Goal: Information Seeking & Learning: Compare options

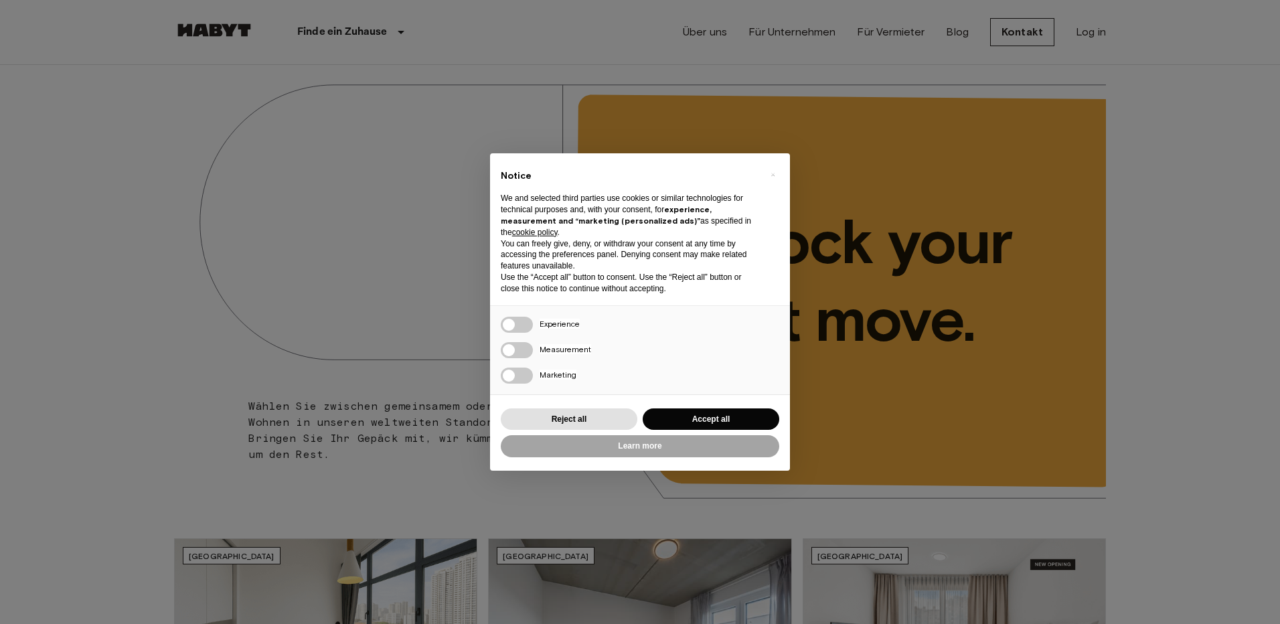
click at [583, 407] on div "Reject all Accept all" at bounding box center [640, 419] width 278 height 27
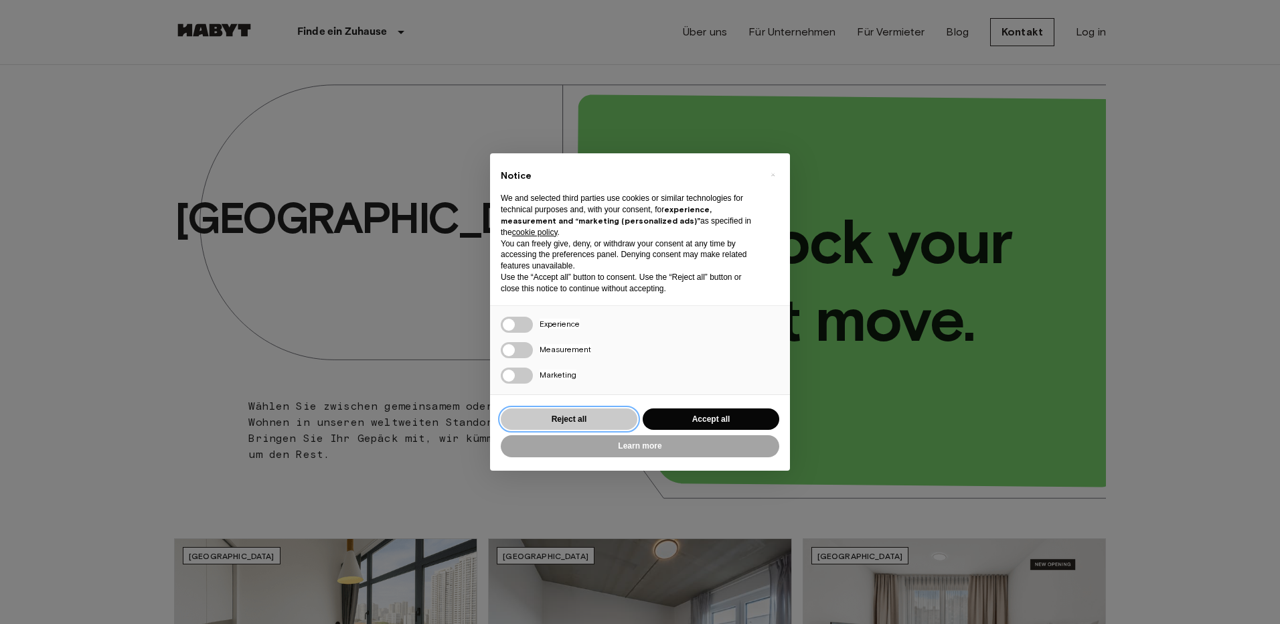
click at [583, 419] on button "Reject all" at bounding box center [569, 419] width 137 height 22
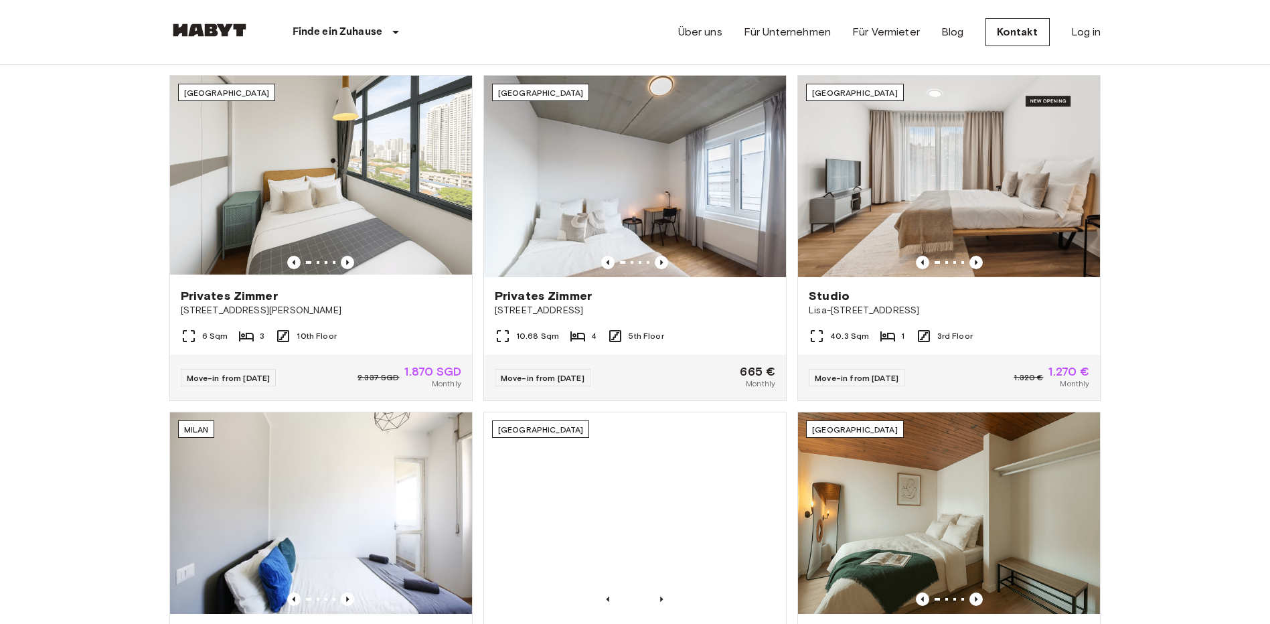
scroll to position [602, 0]
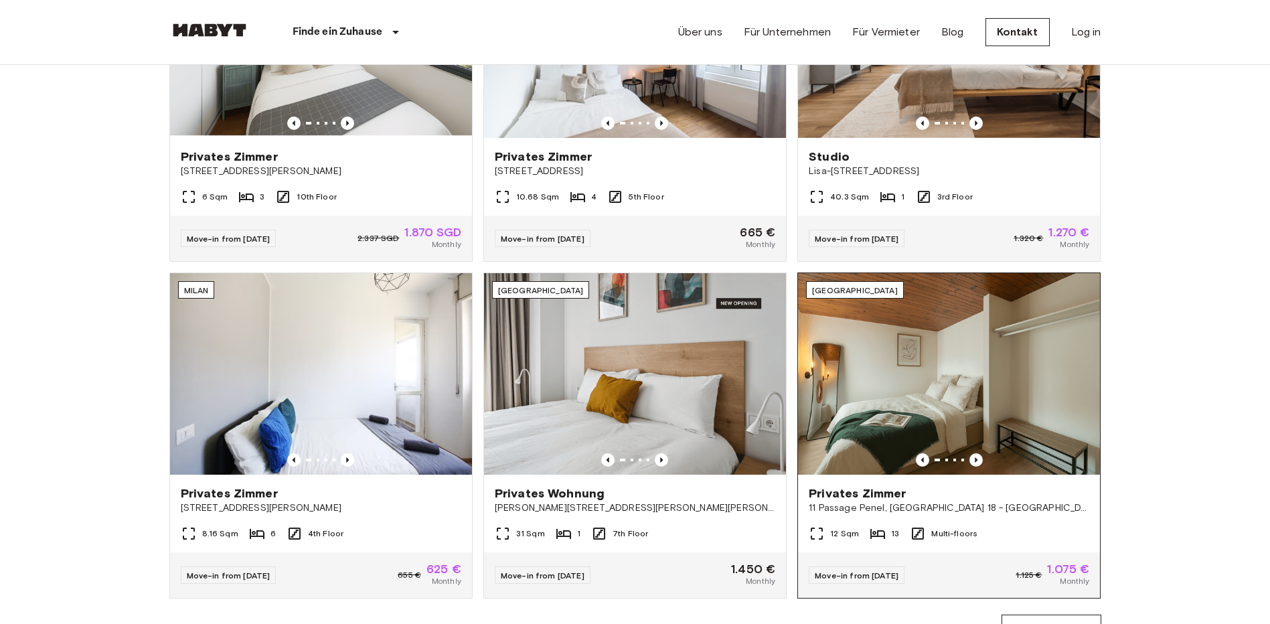
click at [976, 363] on img at bounding box center [949, 373] width 302 height 201
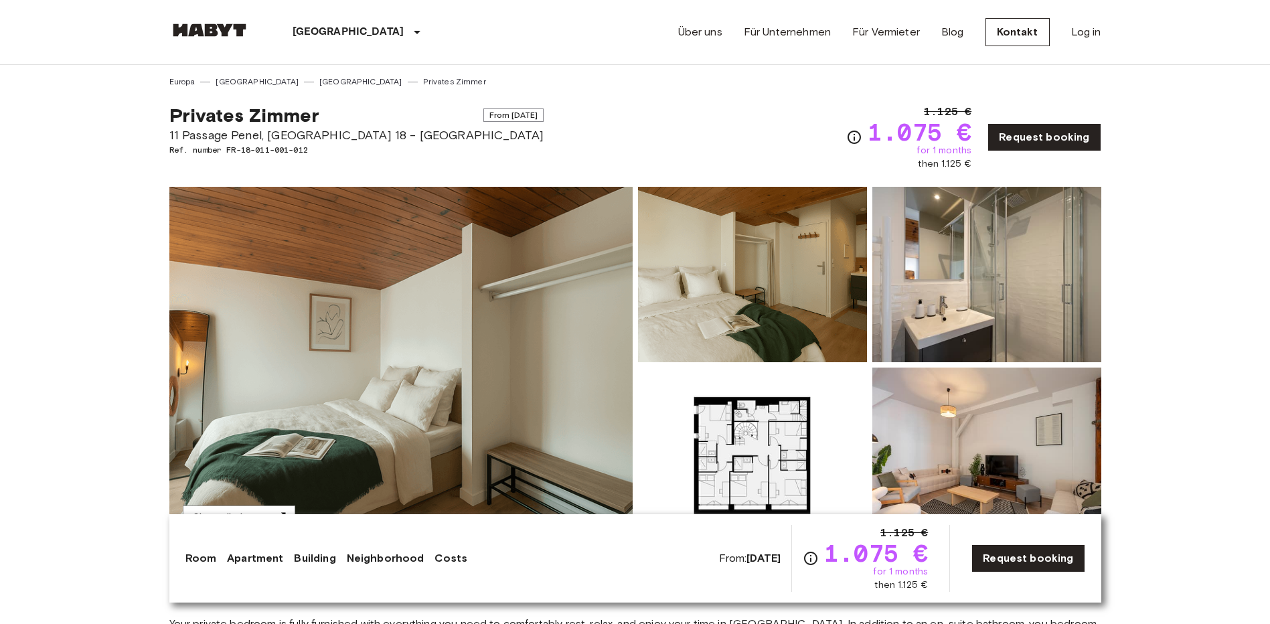
click at [770, 442] on img at bounding box center [752, 454] width 229 height 175
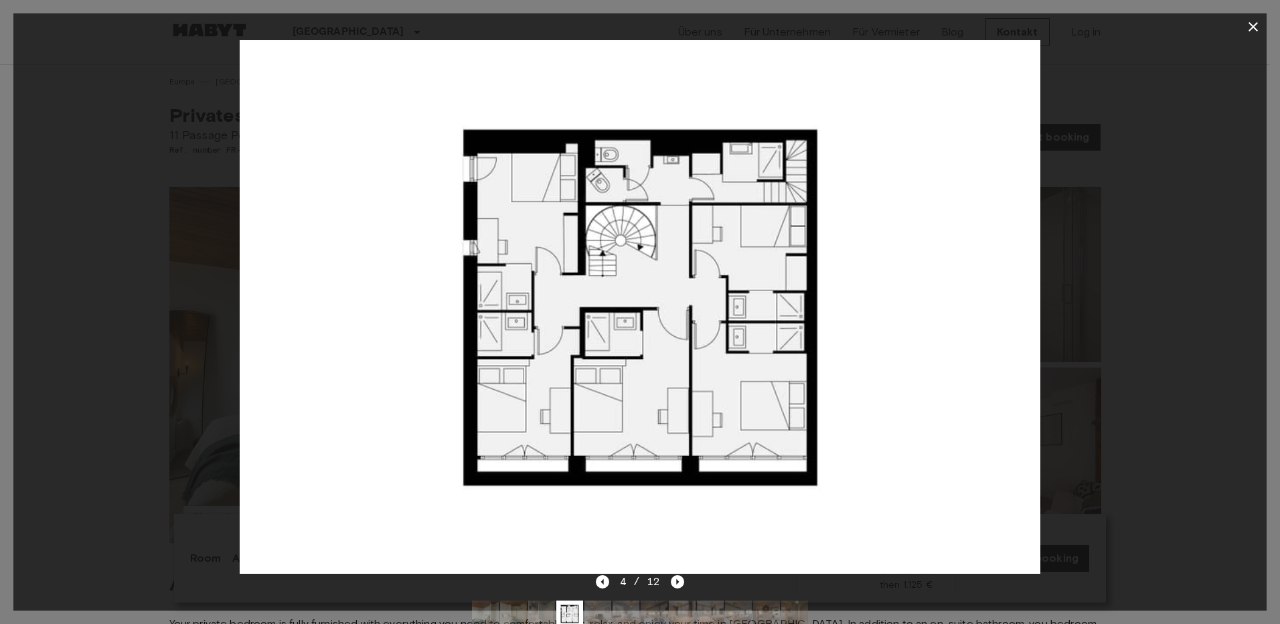
click at [1256, 25] on icon "button" at bounding box center [1253, 27] width 16 height 16
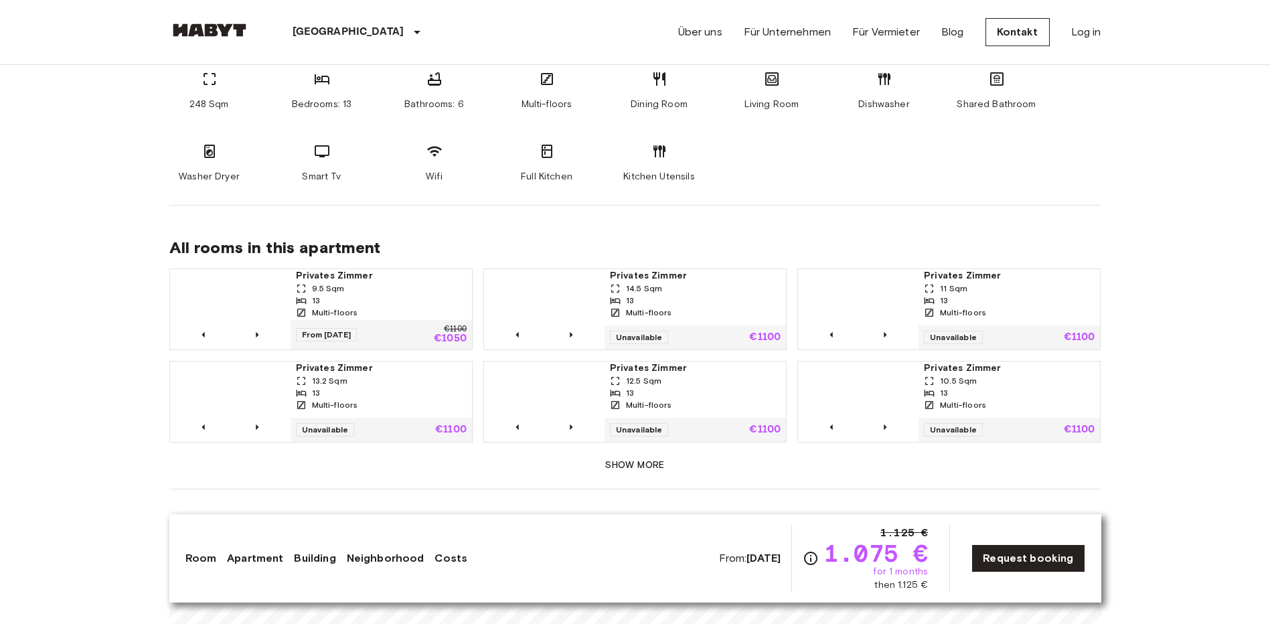
scroll to position [803, 0]
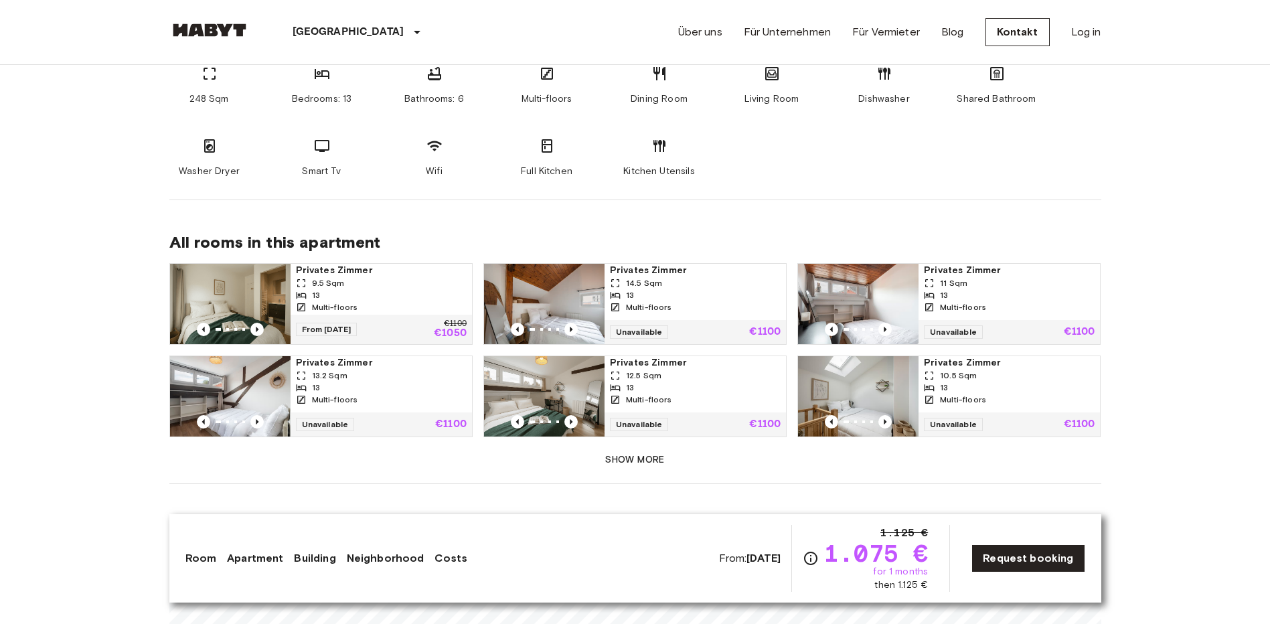
click at [964, 364] on span "Privates Zimmer" at bounding box center [1009, 362] width 171 height 13
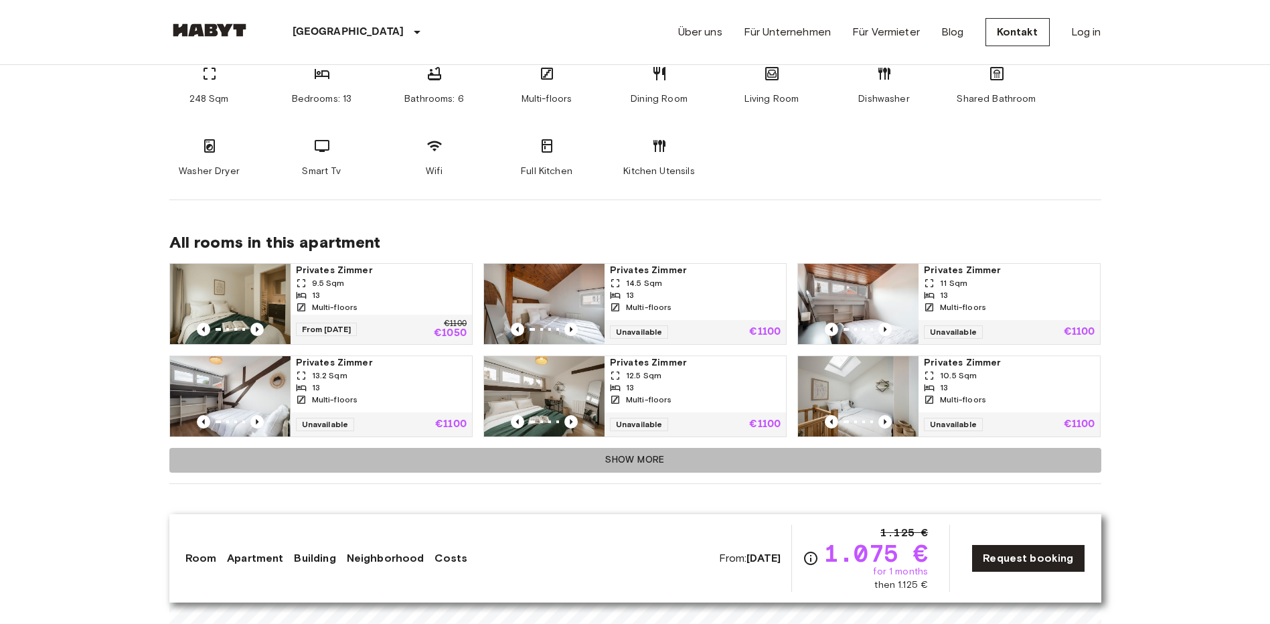
click at [651, 456] on button "Show more" at bounding box center [635, 460] width 932 height 25
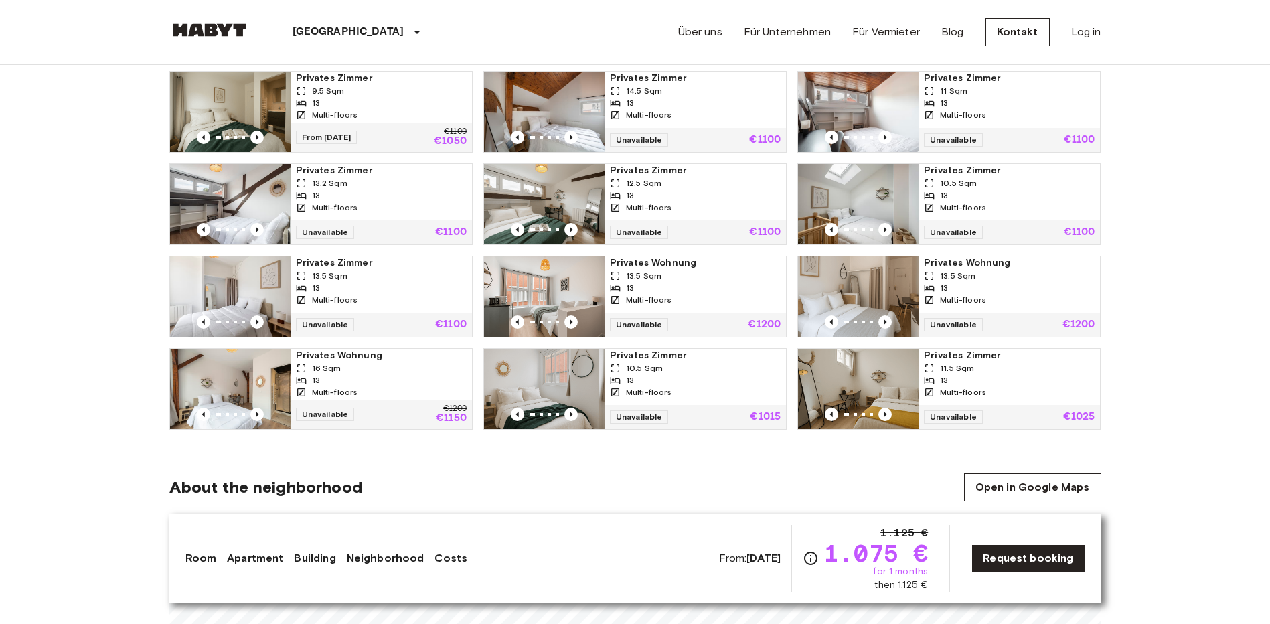
scroll to position [870, 0]
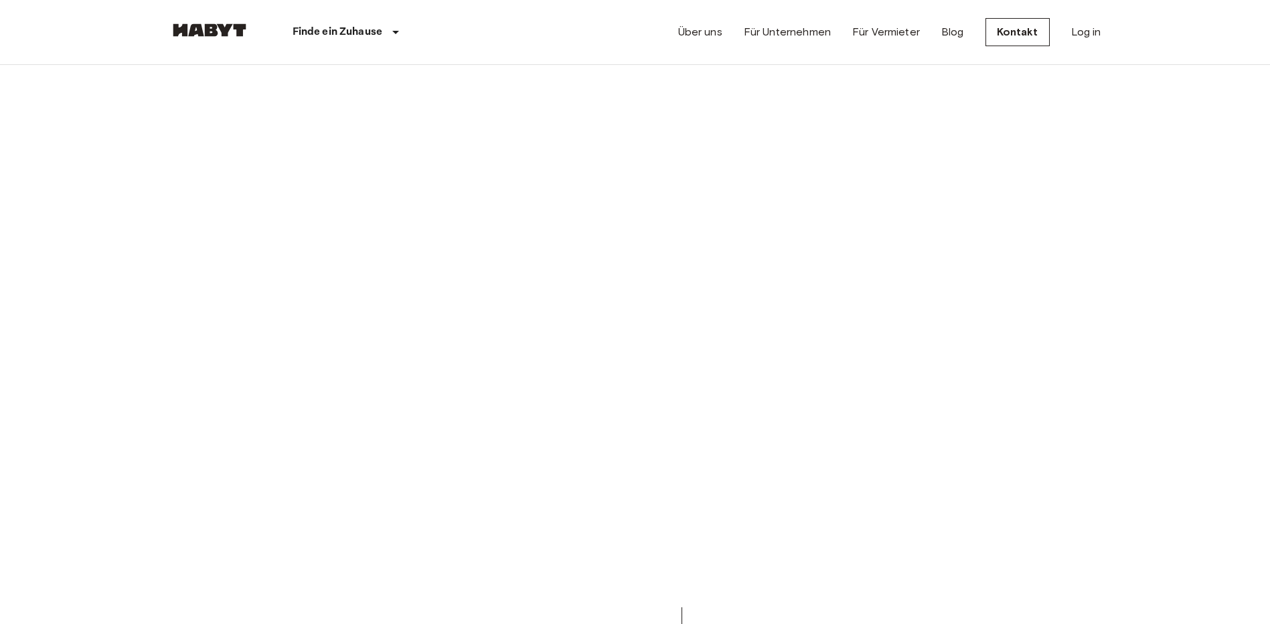
scroll to position [2075, 0]
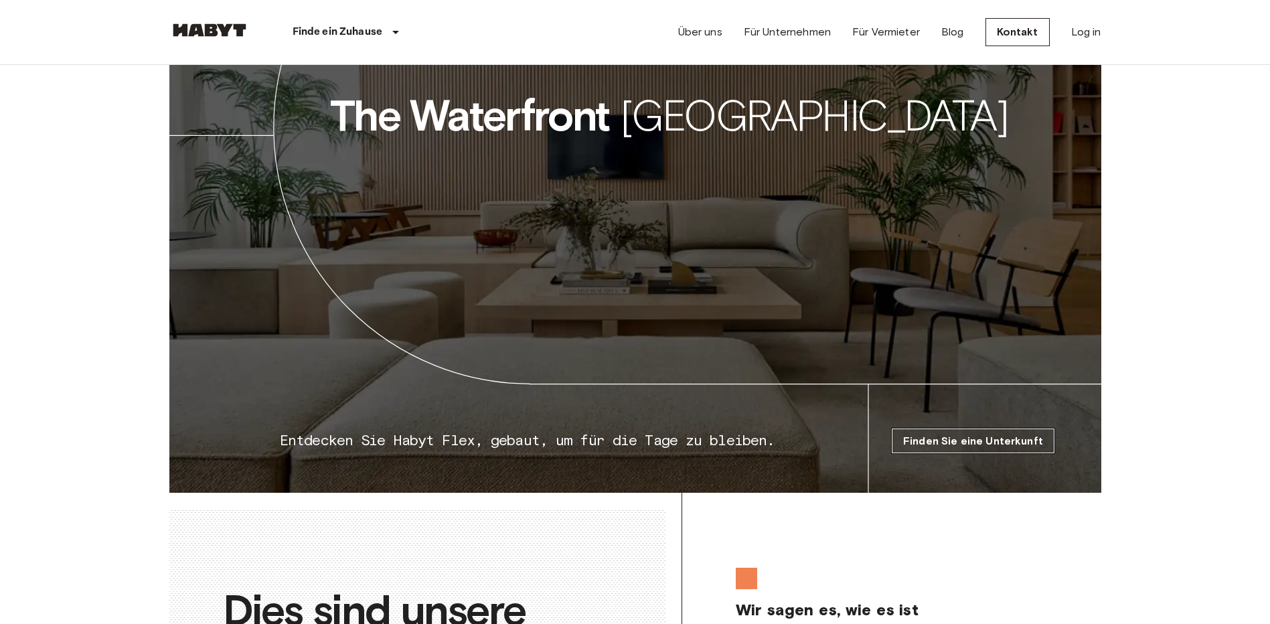
click at [901, 453] on link "Finden Sie eine Unterkunft" at bounding box center [972, 440] width 163 height 25
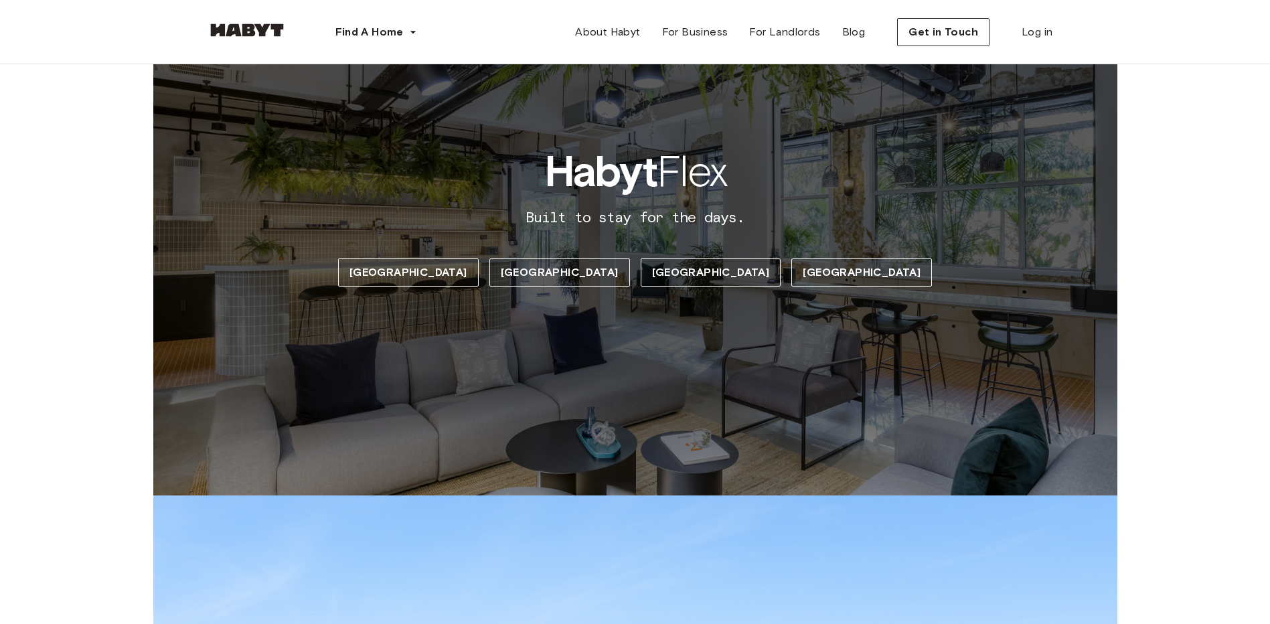
scroll to position [134, 0]
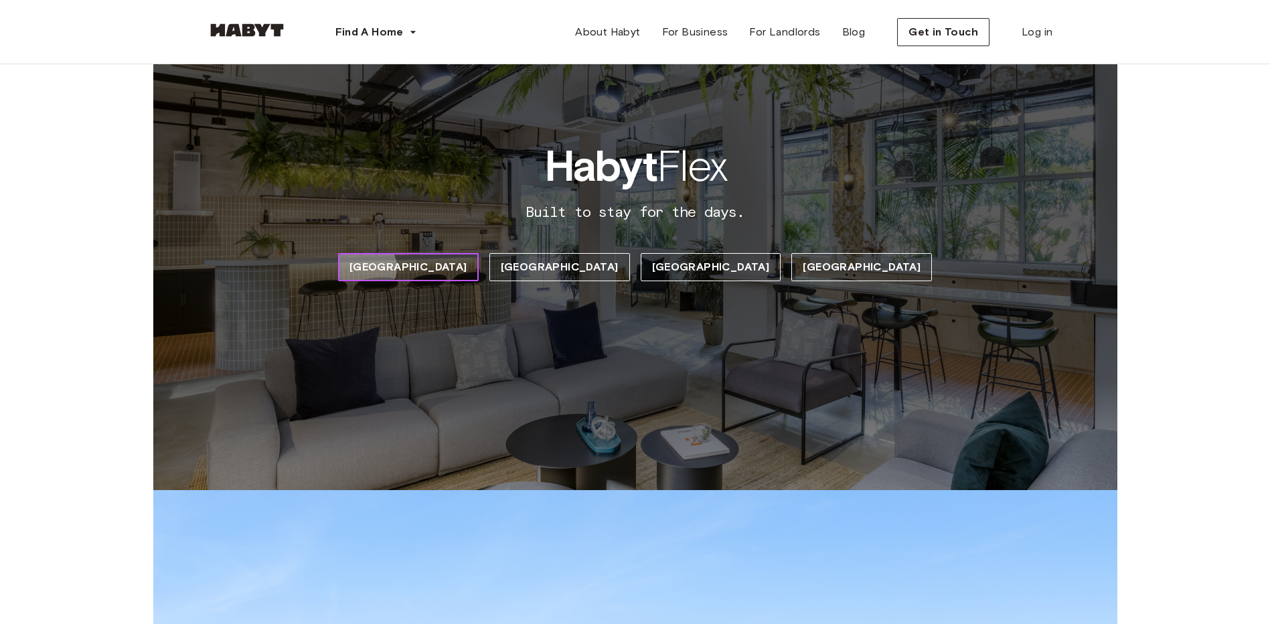
click at [467, 267] on span "[GEOGRAPHIC_DATA]" at bounding box center [408, 267] width 118 height 16
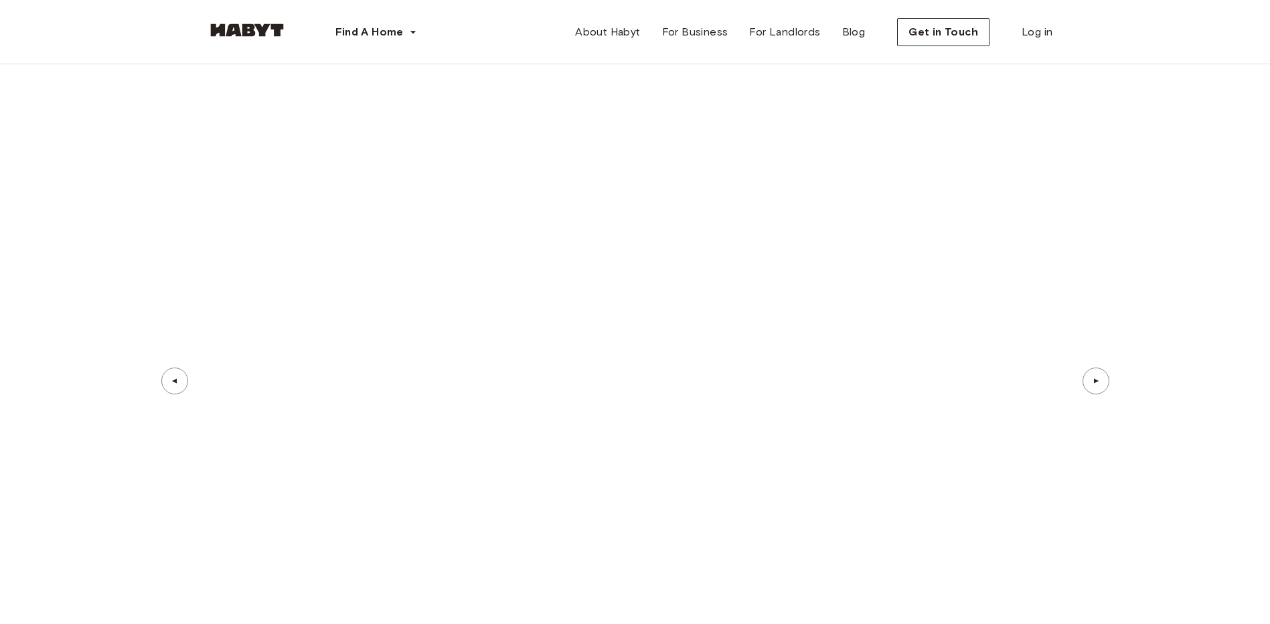
scroll to position [4616, 0]
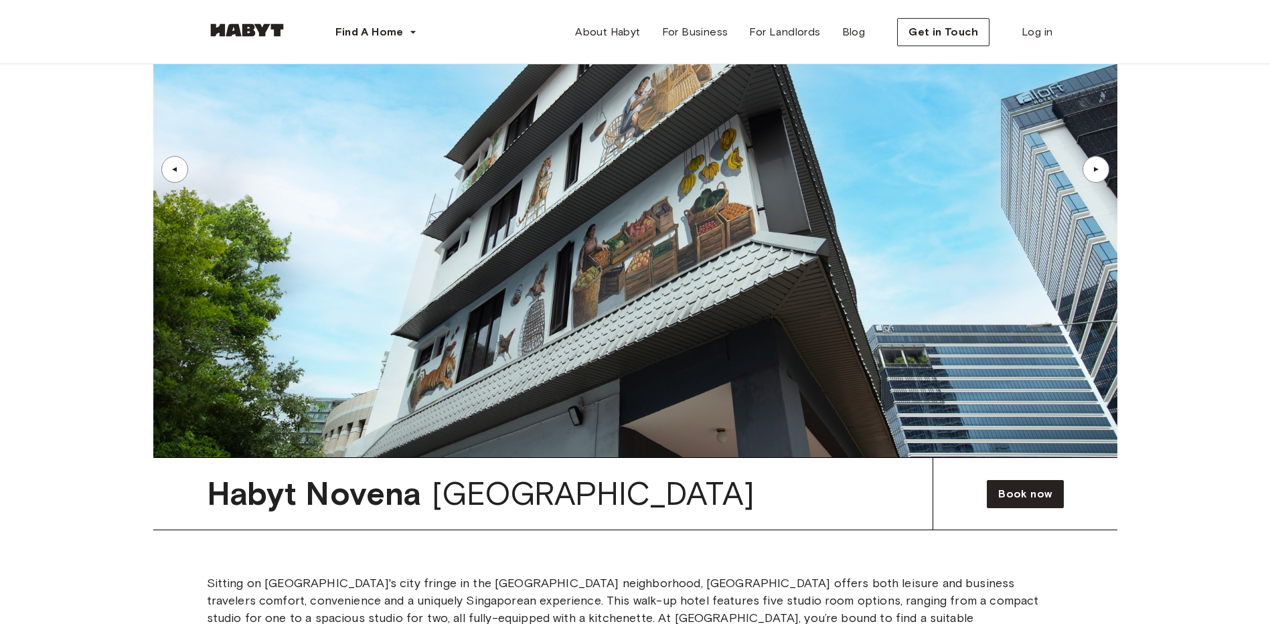
click at [264, 26] on img at bounding box center [247, 29] width 80 height 13
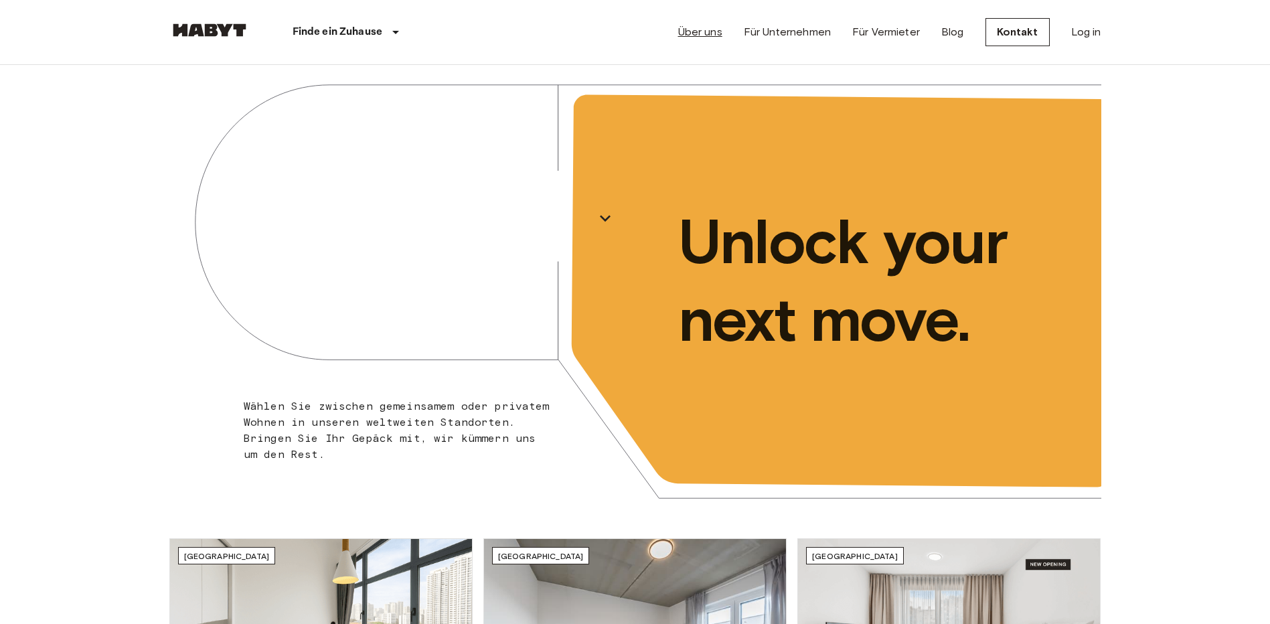
click at [706, 31] on link "Über uns" at bounding box center [700, 32] width 44 height 16
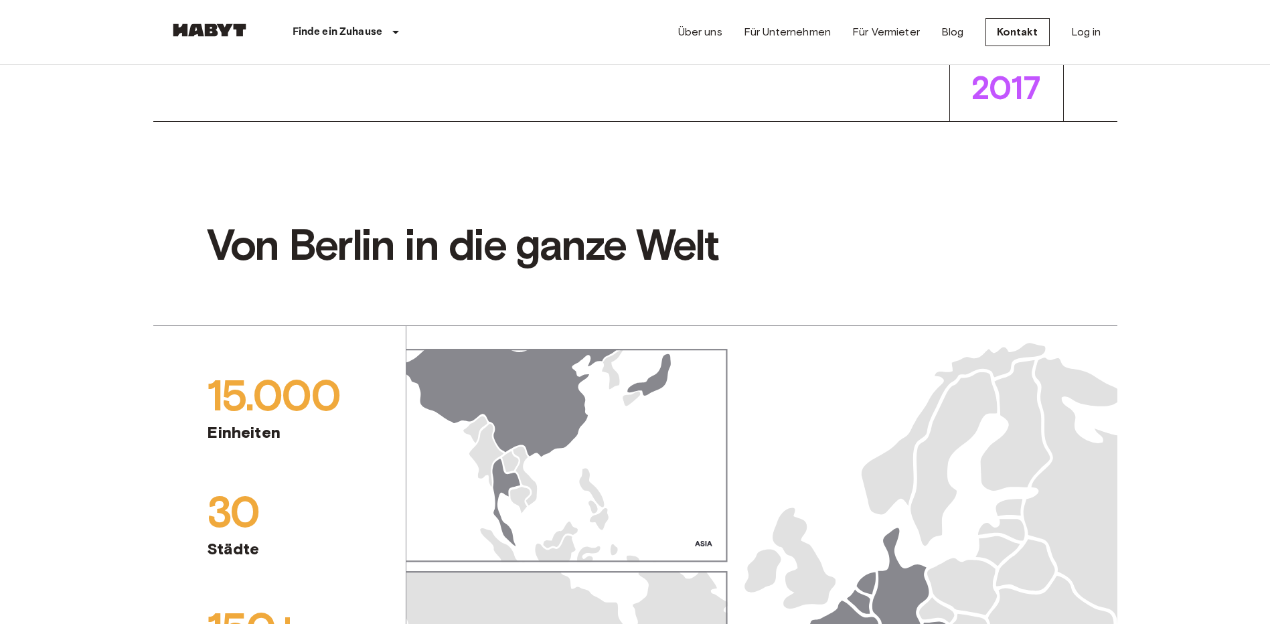
scroll to position [535, 0]
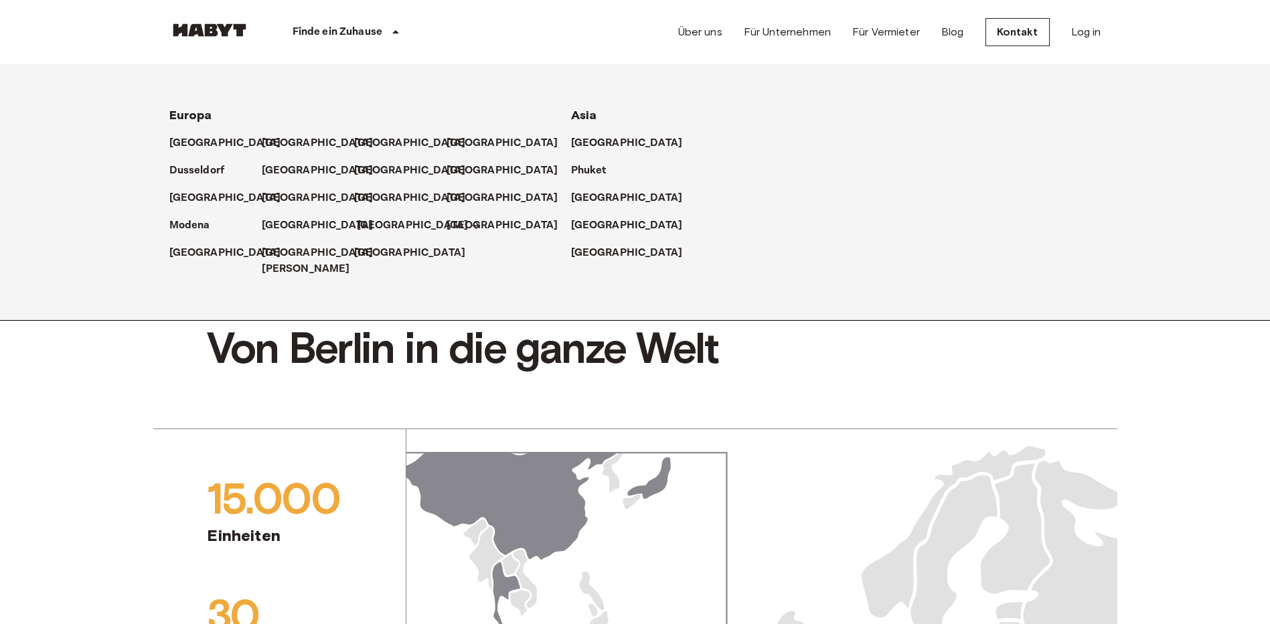
click at [371, 224] on p "[GEOGRAPHIC_DATA]" at bounding box center [413, 226] width 112 height 16
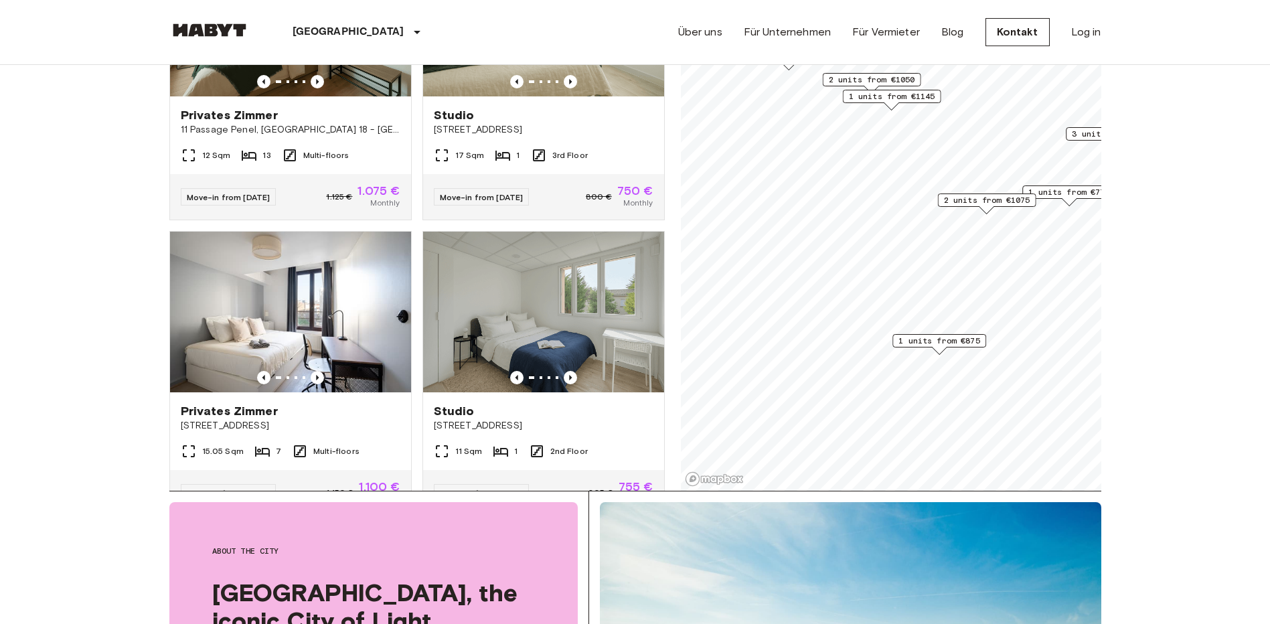
scroll to position [1205, 0]
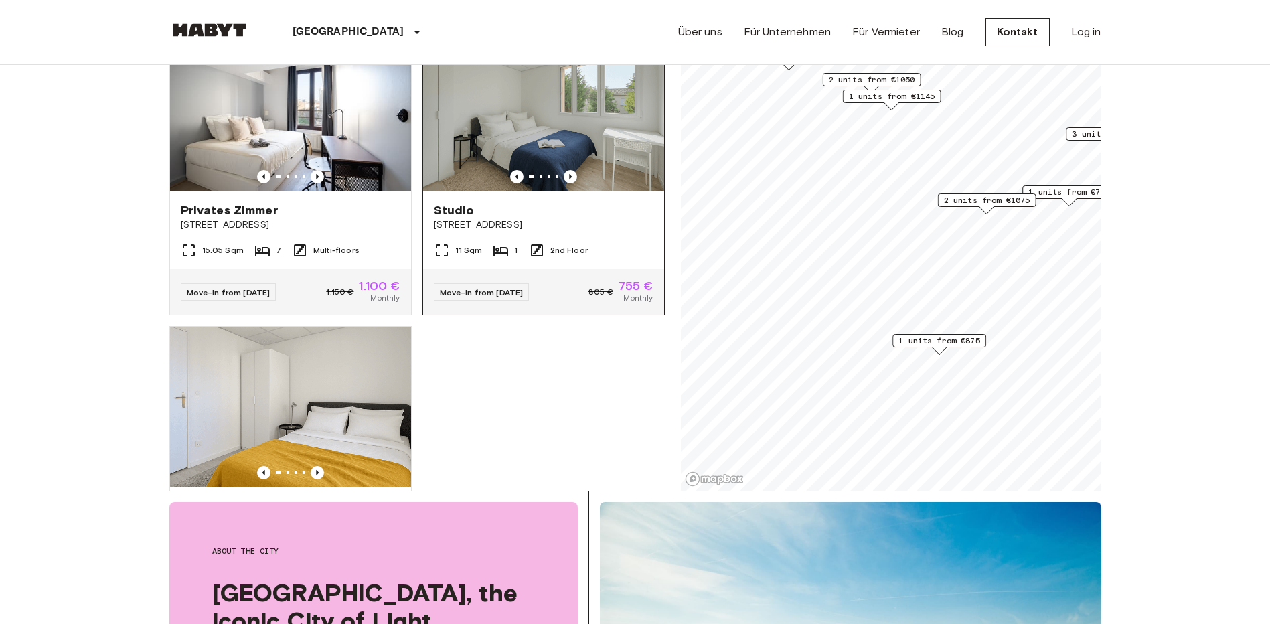
click at [501, 177] on div at bounding box center [543, 176] width 241 height 13
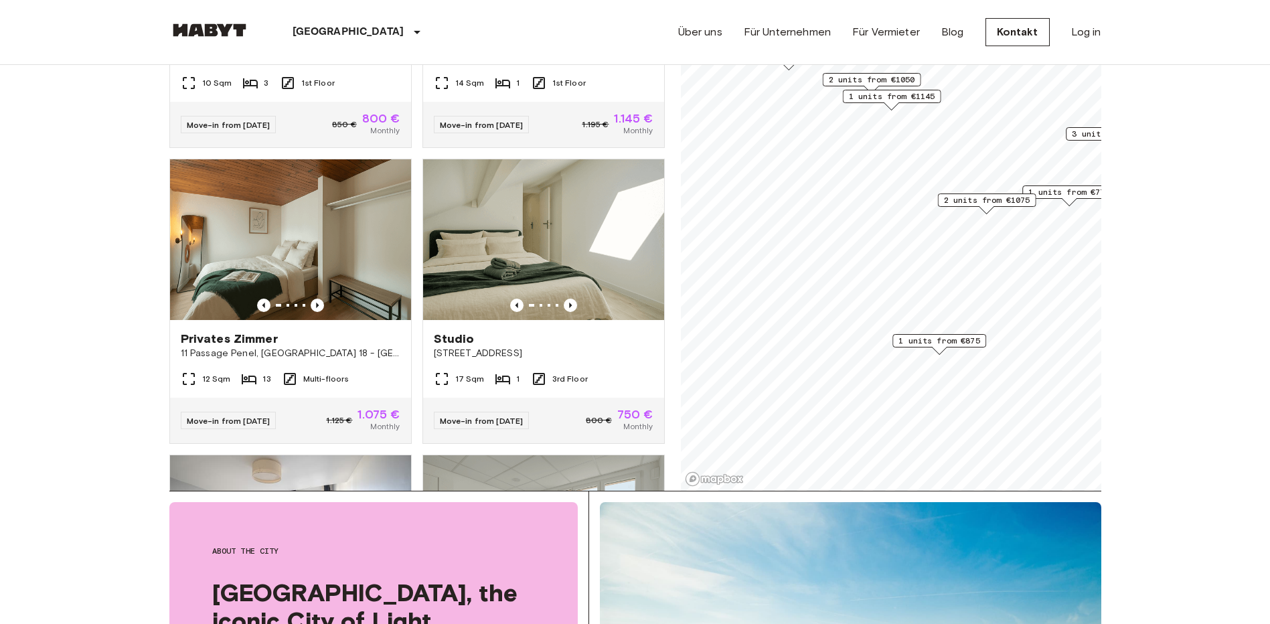
scroll to position [777, 0]
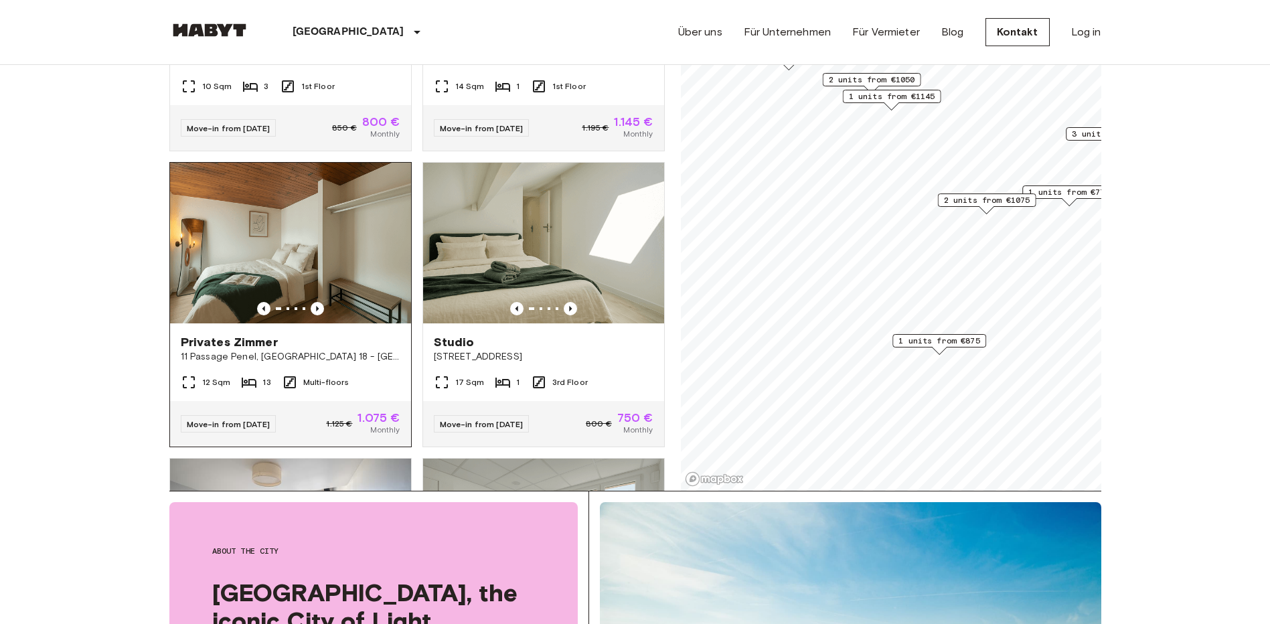
click at [300, 261] on img at bounding box center [290, 243] width 241 height 161
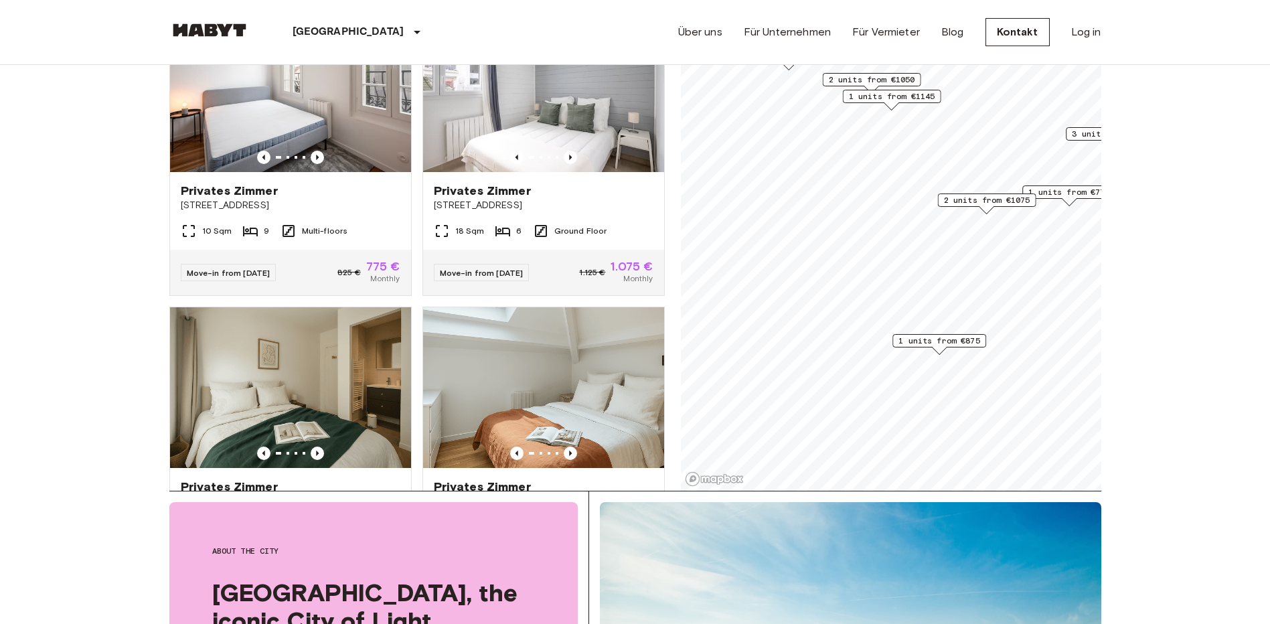
scroll to position [0, 0]
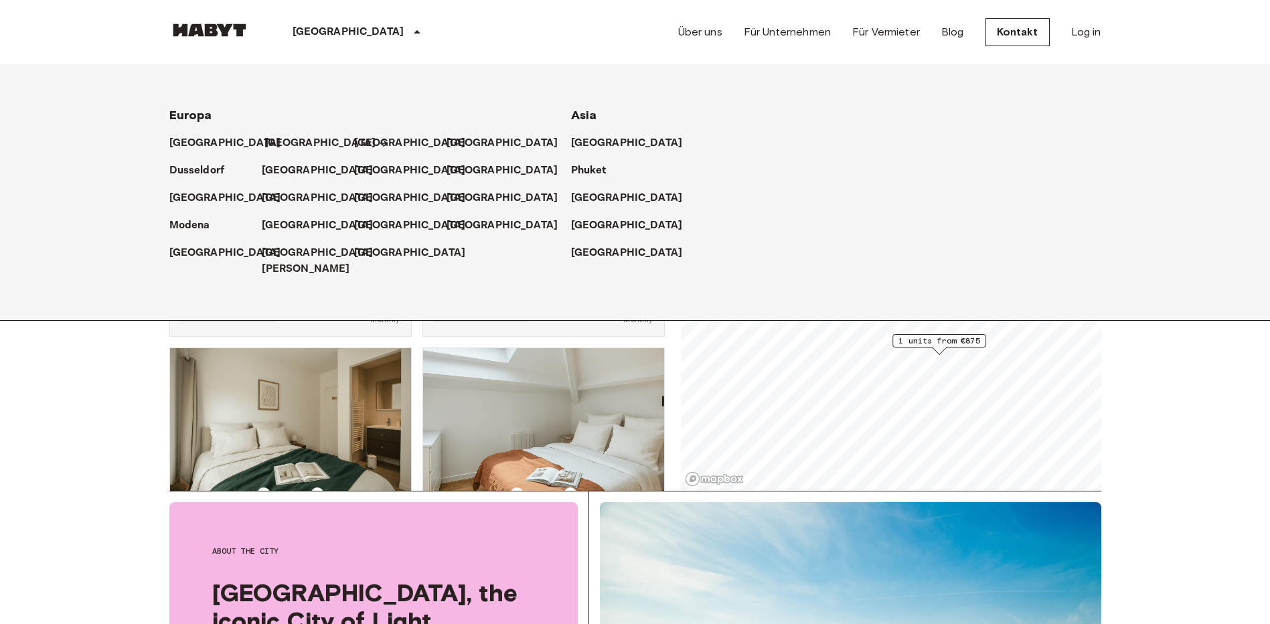
click at [276, 139] on p "[GEOGRAPHIC_DATA]" at bounding box center [320, 143] width 112 height 16
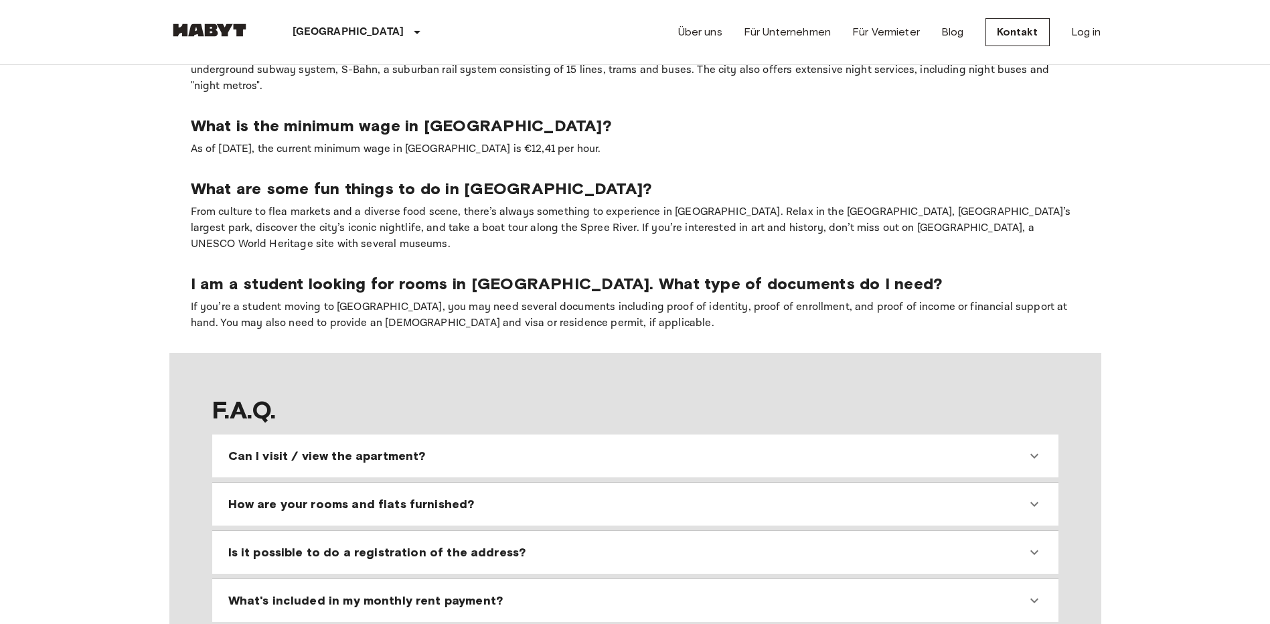
scroll to position [1071, 0]
click at [1032, 446] on icon at bounding box center [1034, 454] width 16 height 16
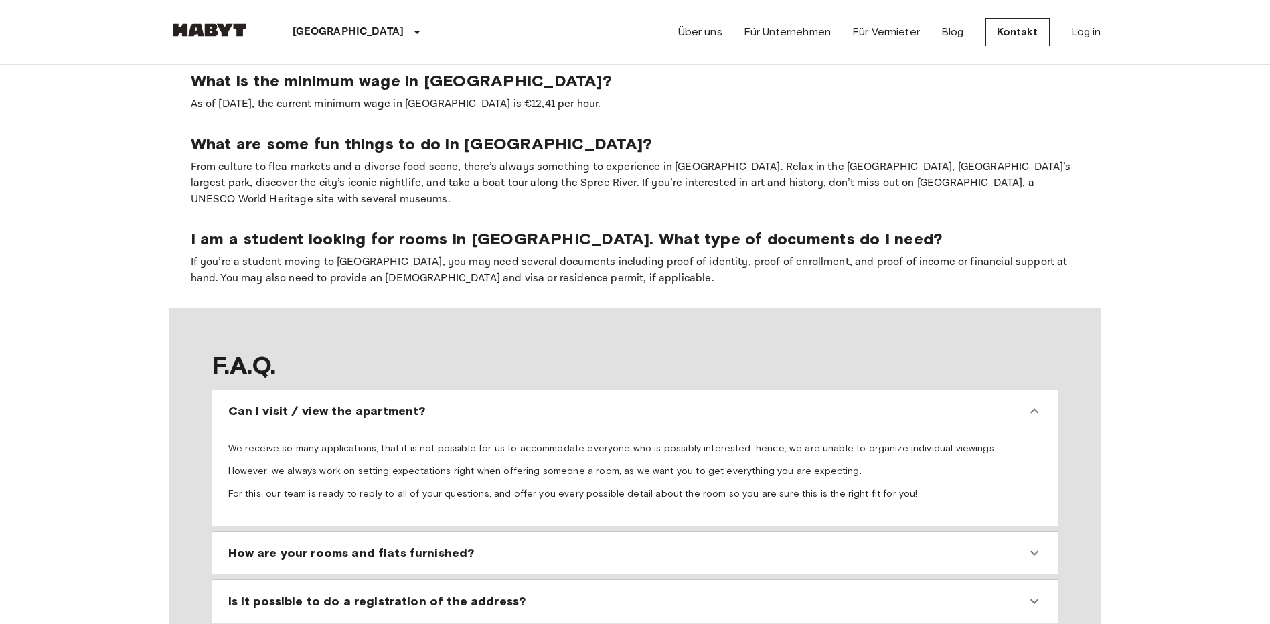
scroll to position [1138, 0]
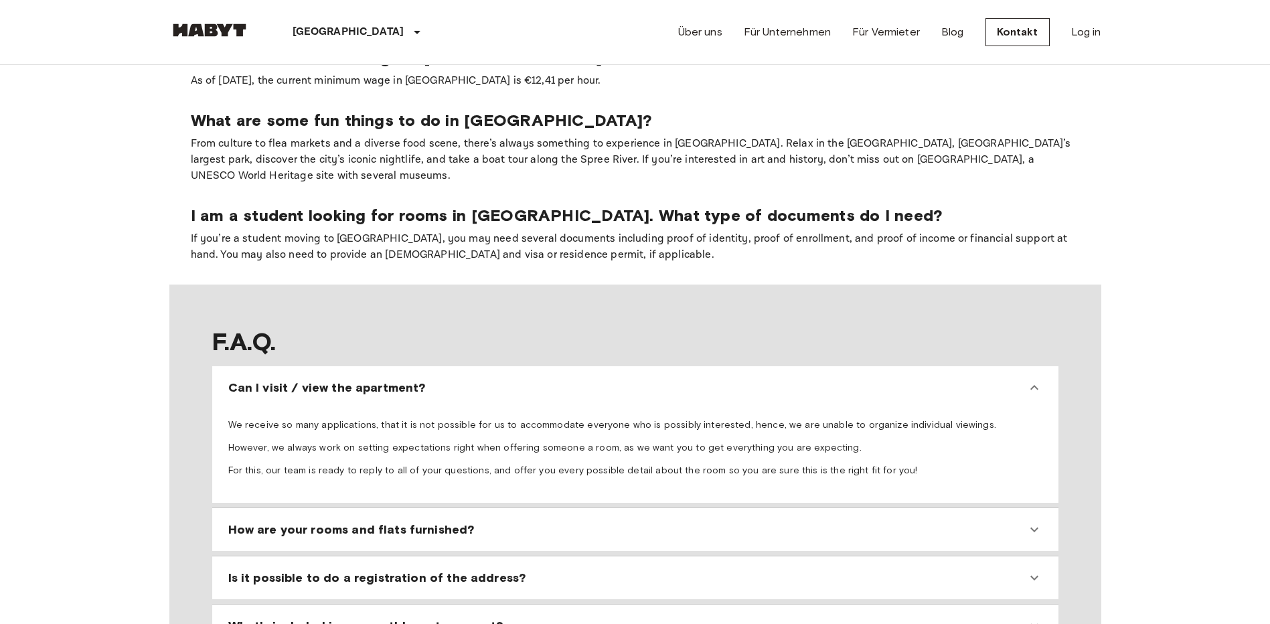
click at [1031, 570] on icon at bounding box center [1034, 578] width 16 height 16
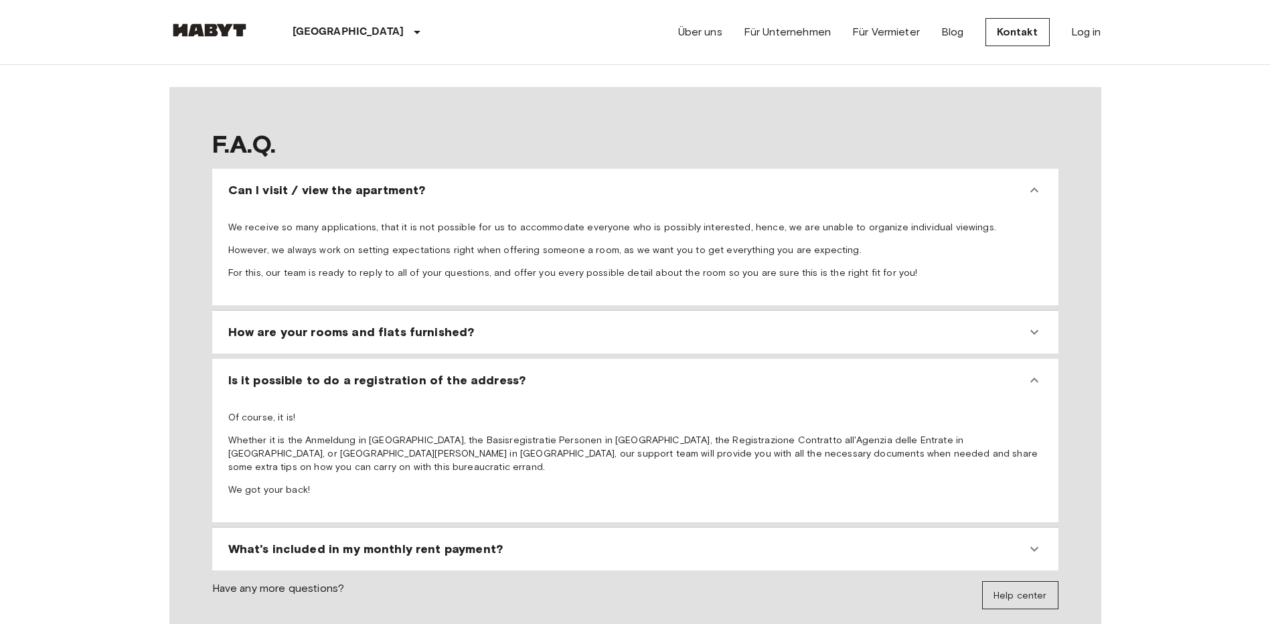
scroll to position [1338, 0]
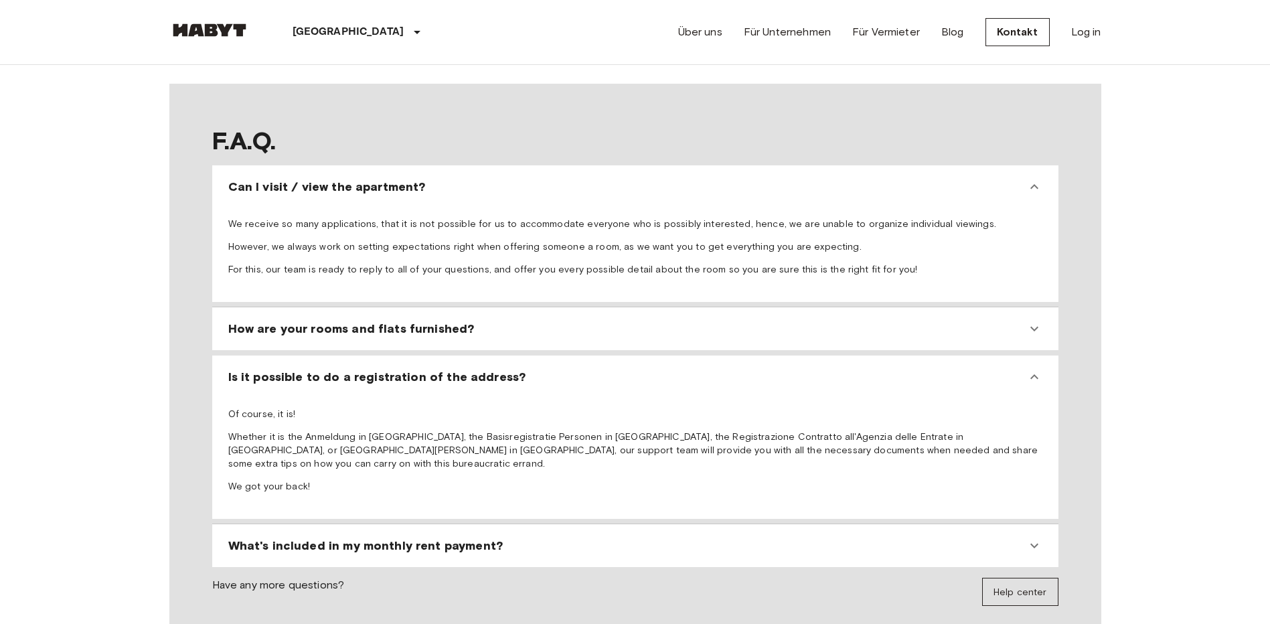
click at [1028, 537] on icon at bounding box center [1034, 545] width 16 height 16
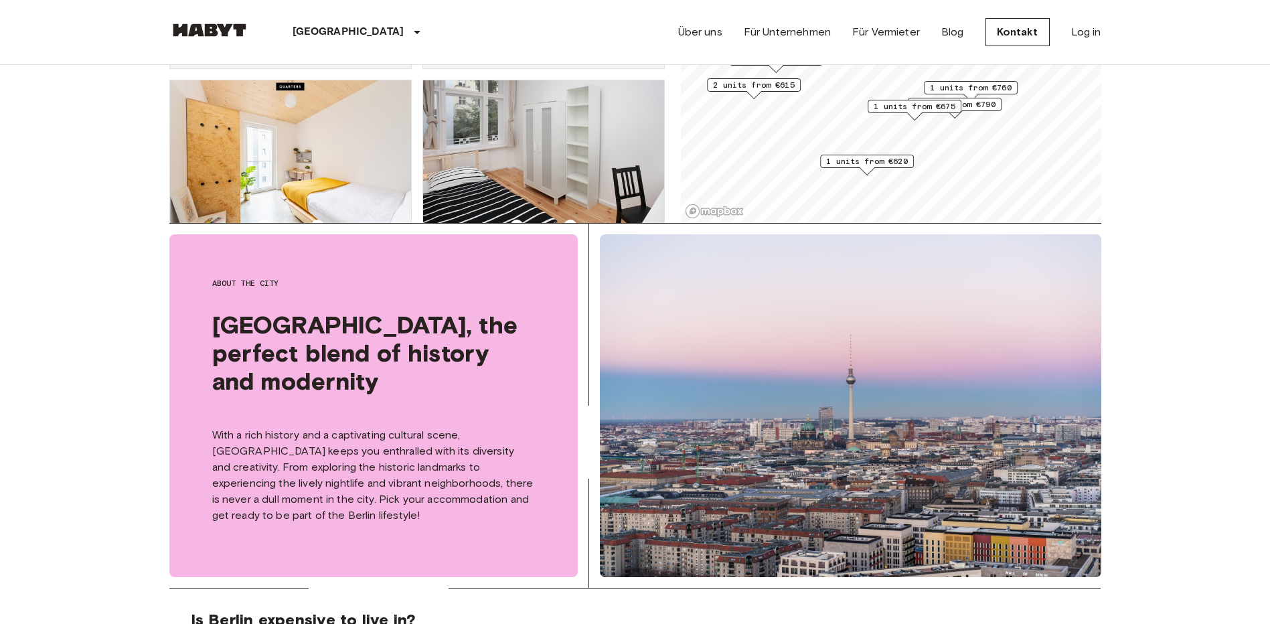
scroll to position [134, 0]
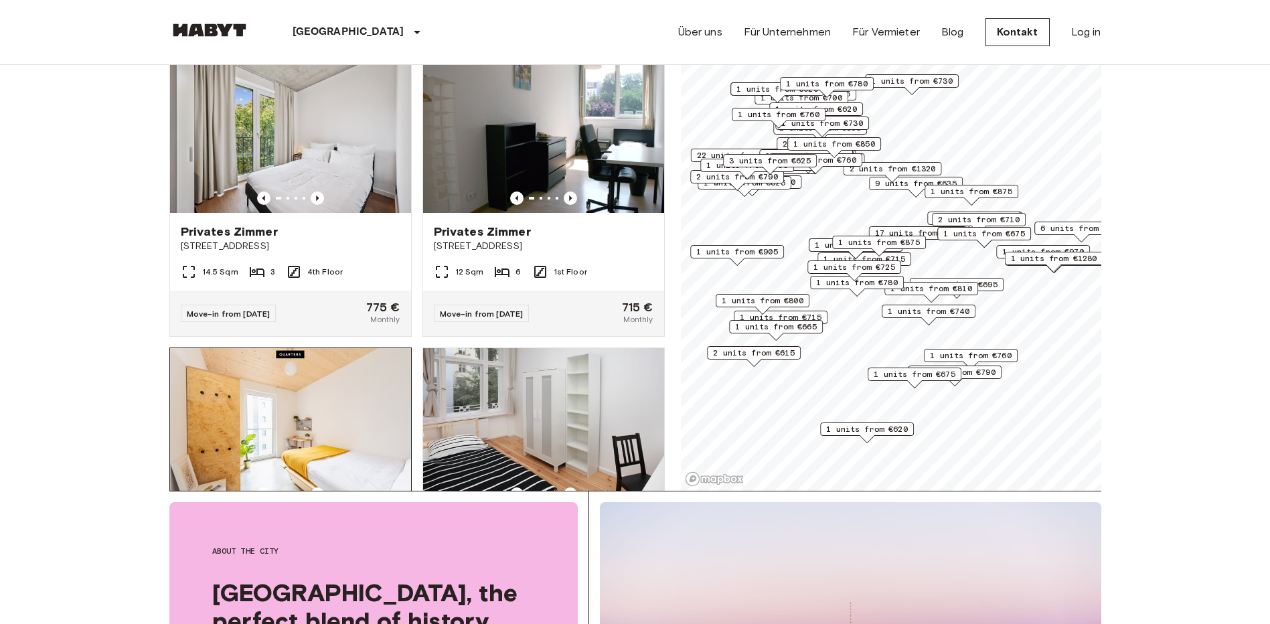
click at [314, 400] on img at bounding box center [290, 428] width 241 height 161
click at [479, 401] on img at bounding box center [543, 428] width 241 height 161
click at [483, 398] on img at bounding box center [543, 428] width 241 height 161
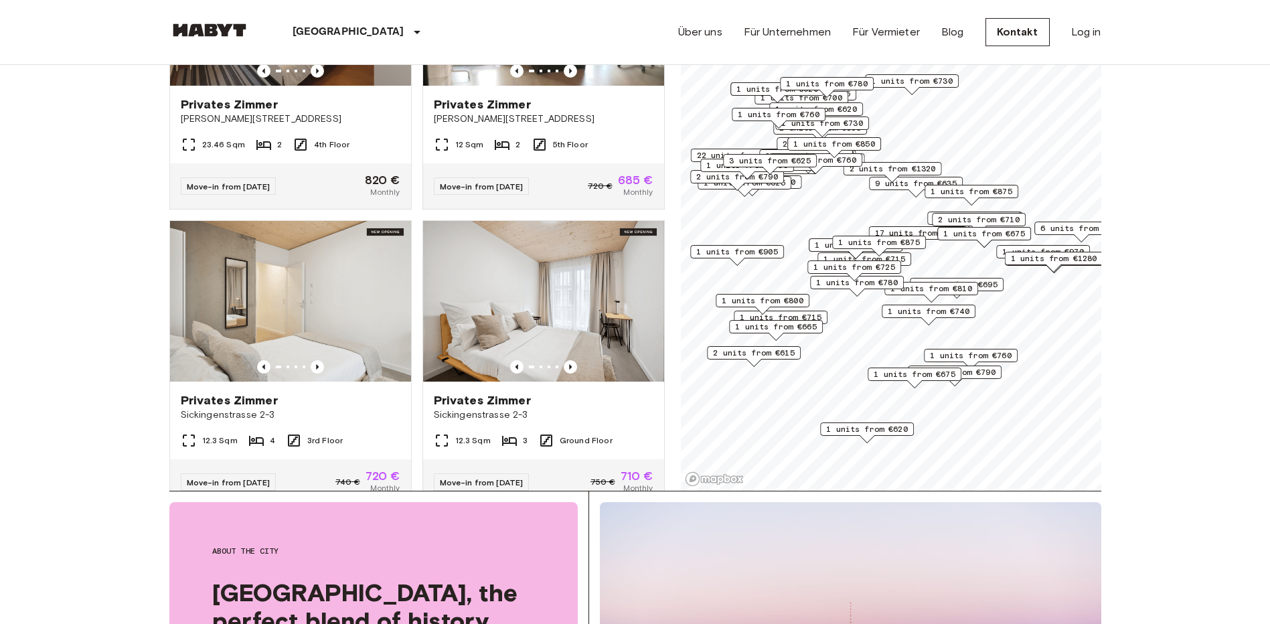
scroll to position [1941, 0]
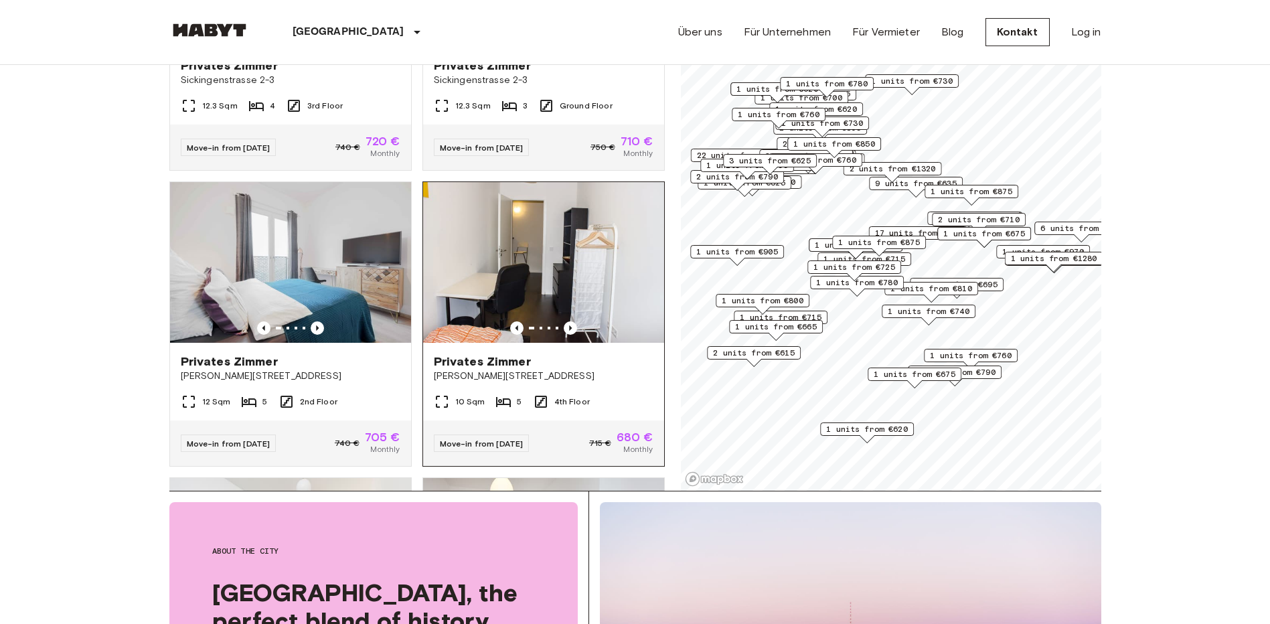
click at [512, 246] on img at bounding box center [543, 262] width 241 height 161
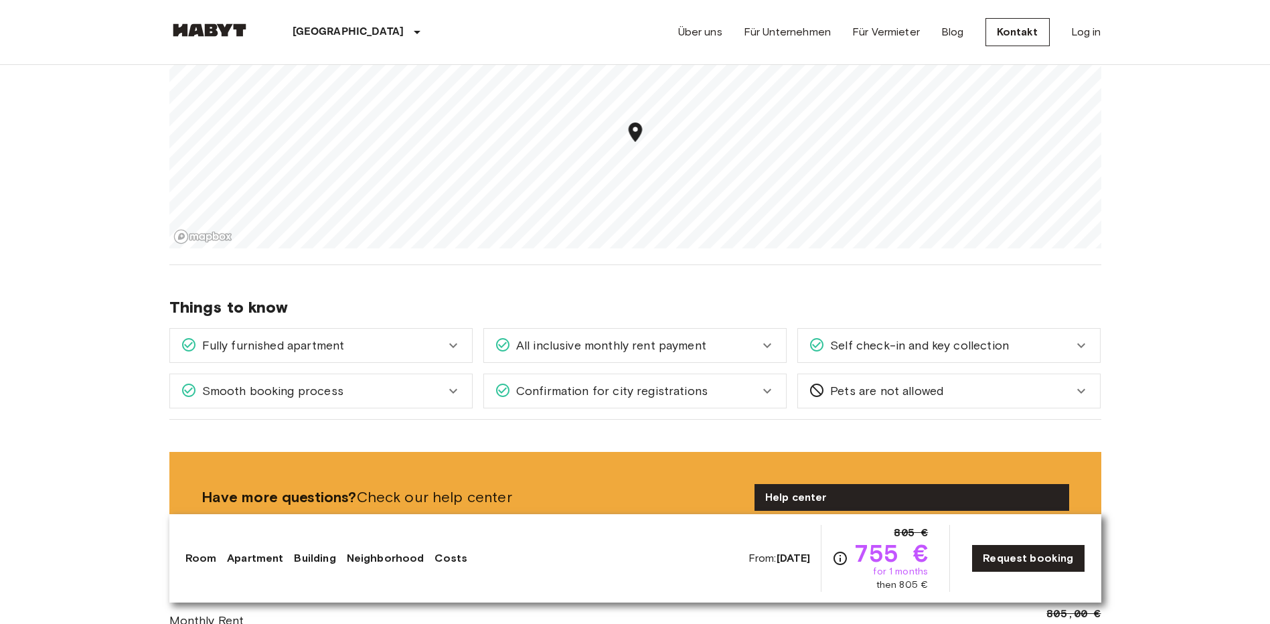
scroll to position [1338, 0]
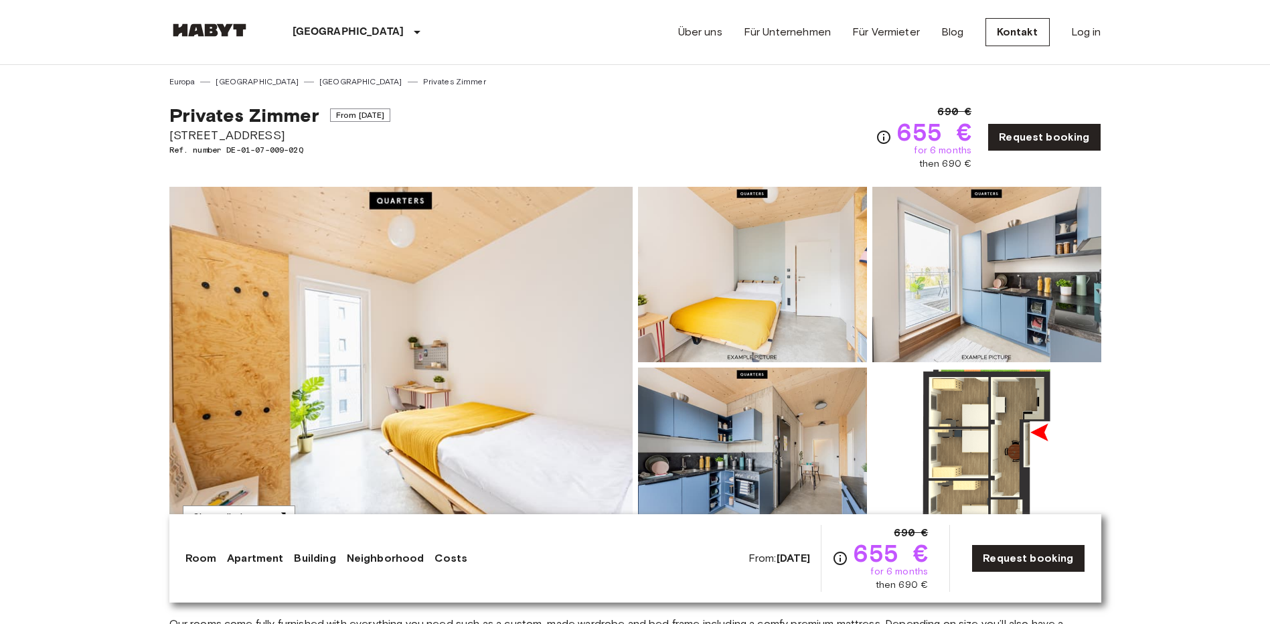
click at [1021, 437] on img at bounding box center [986, 454] width 229 height 175
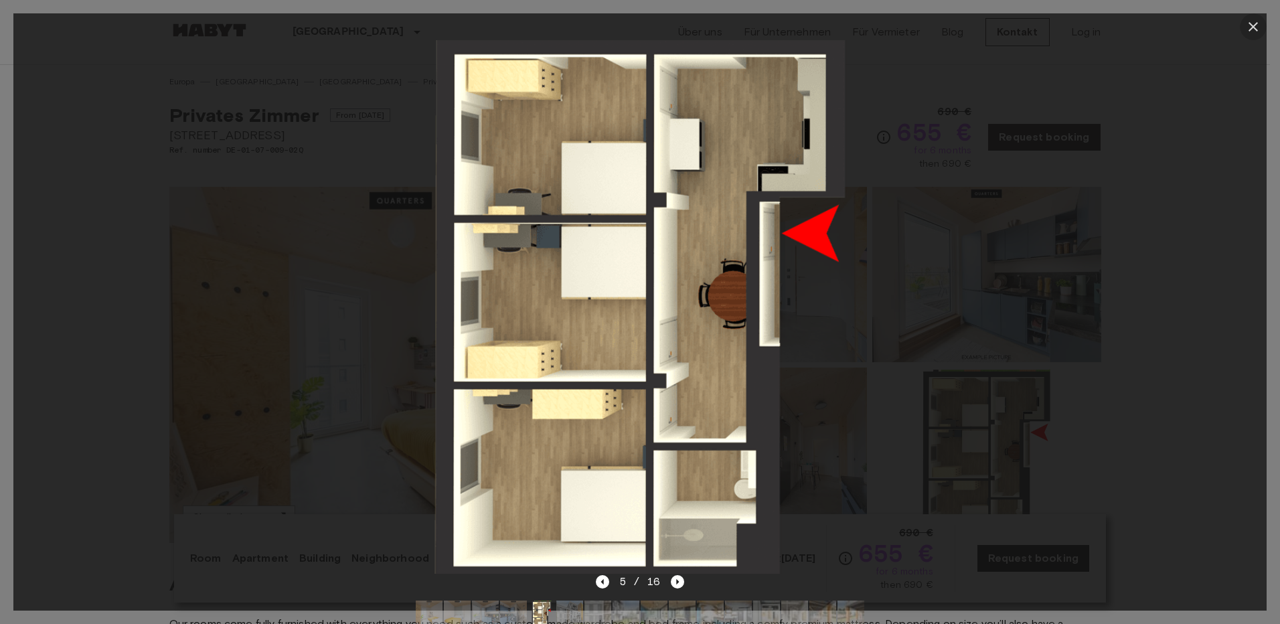
click at [1255, 25] on icon "button" at bounding box center [1252, 26] width 9 height 9
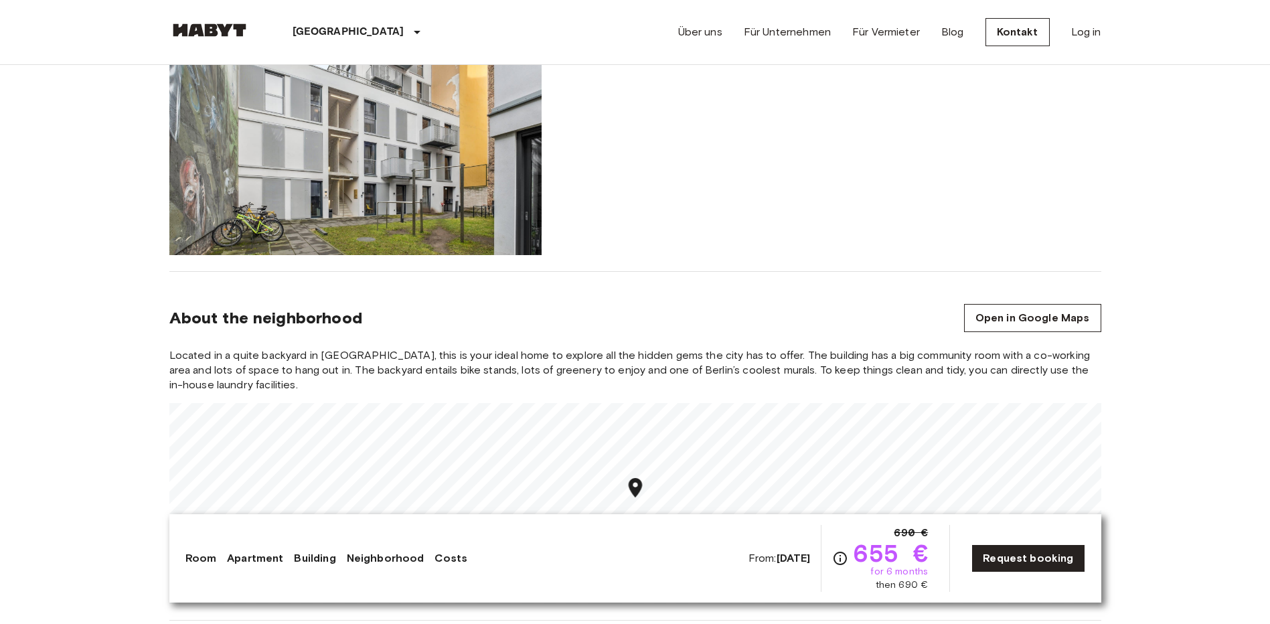
scroll to position [1272, 0]
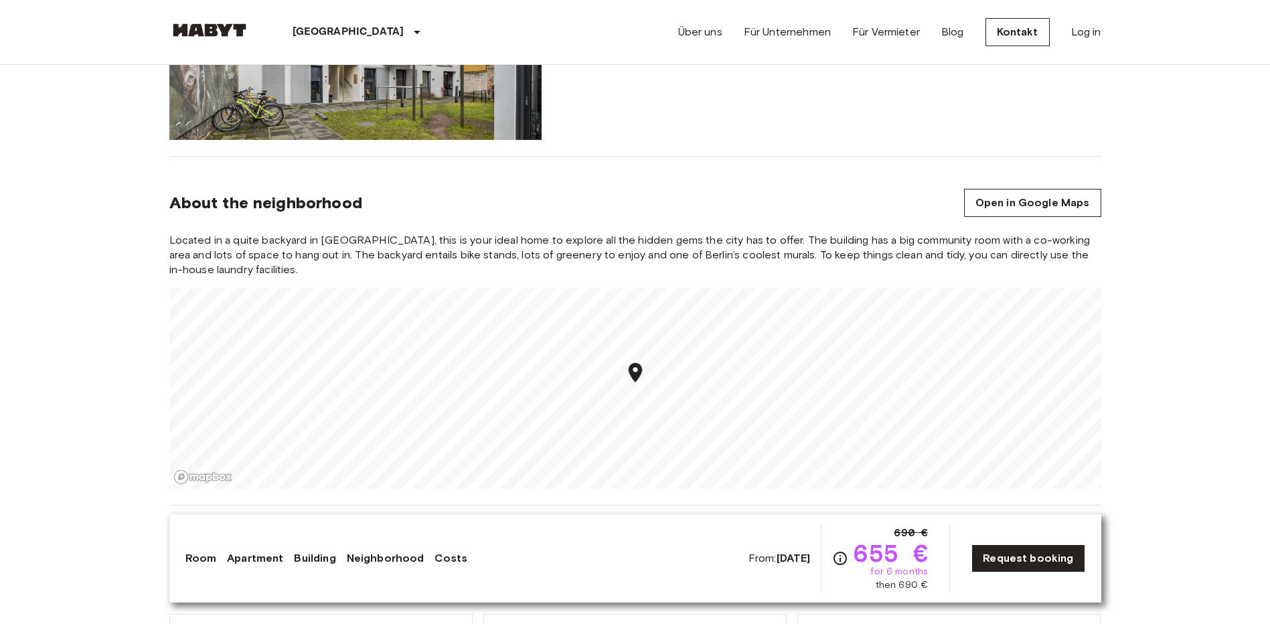
click at [258, 557] on link "Apartment" at bounding box center [255, 558] width 56 height 16
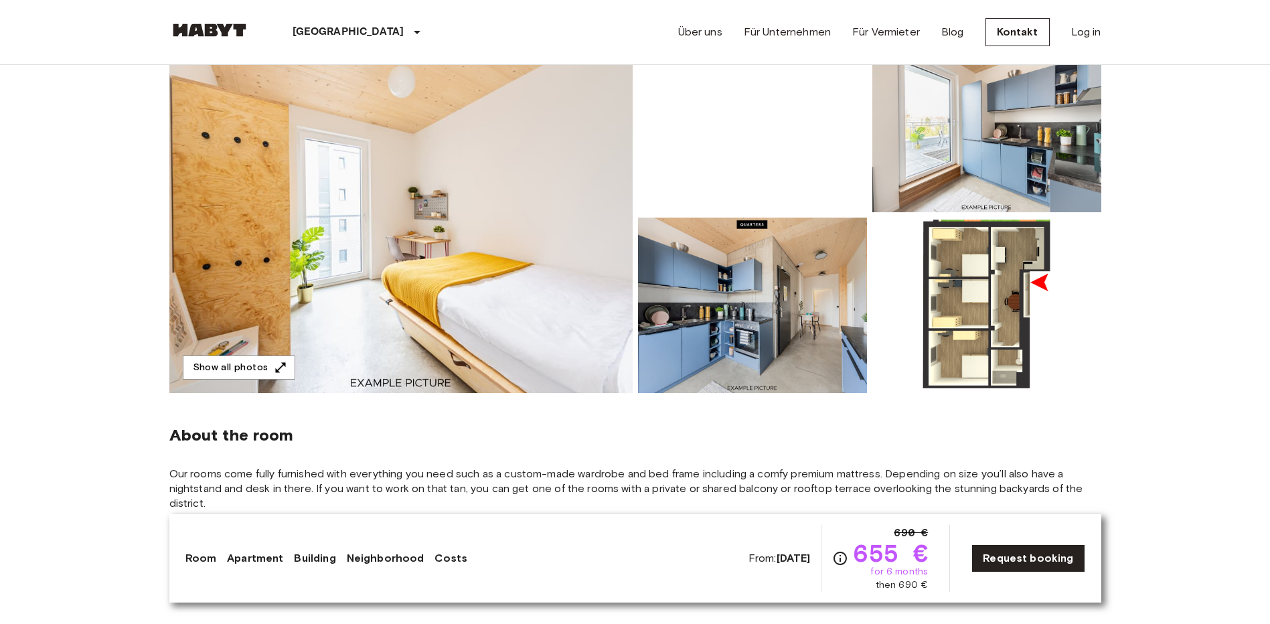
scroll to position [145, 0]
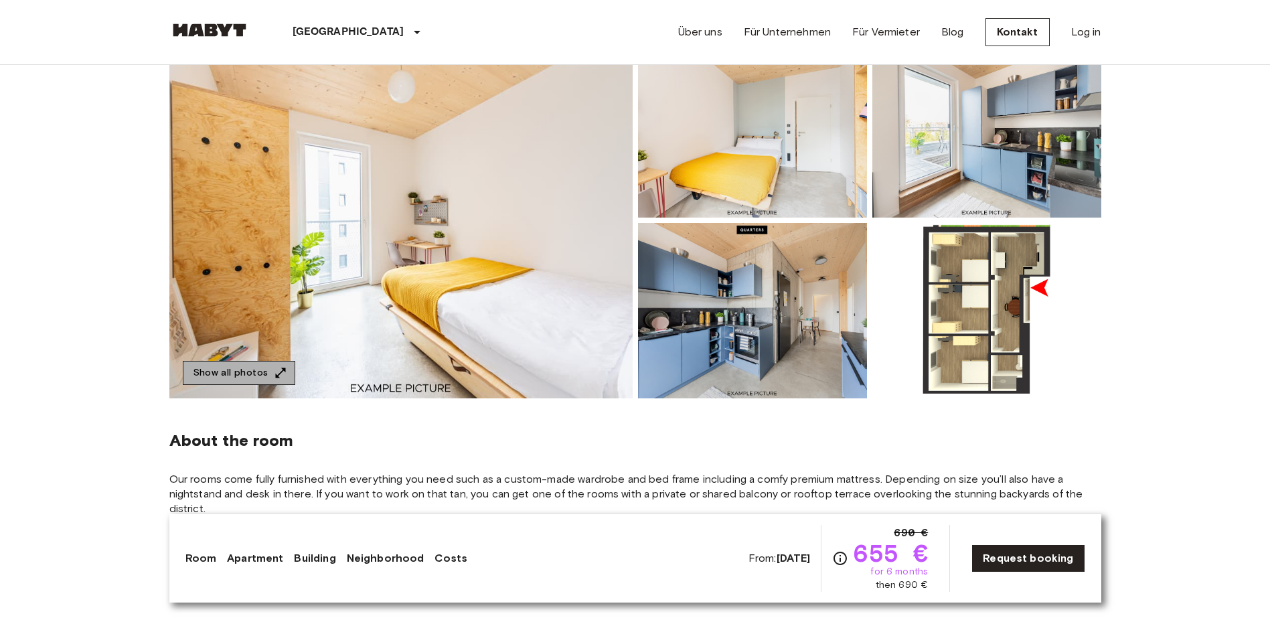
click at [255, 365] on button "Show all photos" at bounding box center [239, 373] width 112 height 25
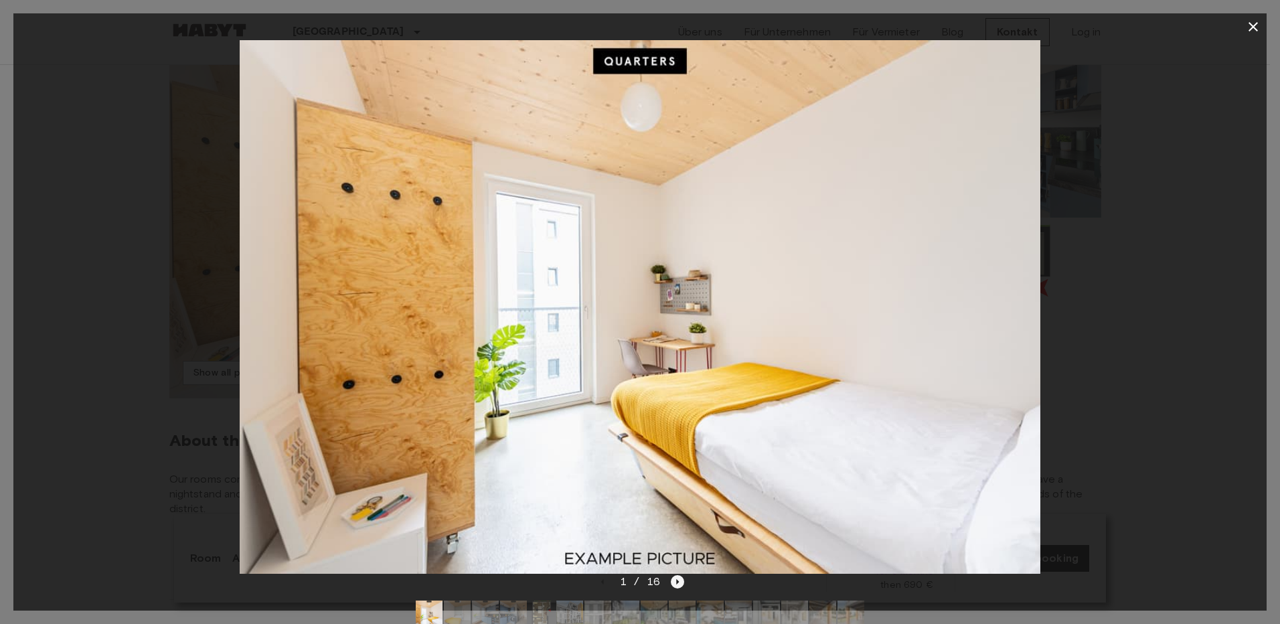
click at [675, 576] on icon "Next image" at bounding box center [677, 581] width 13 height 13
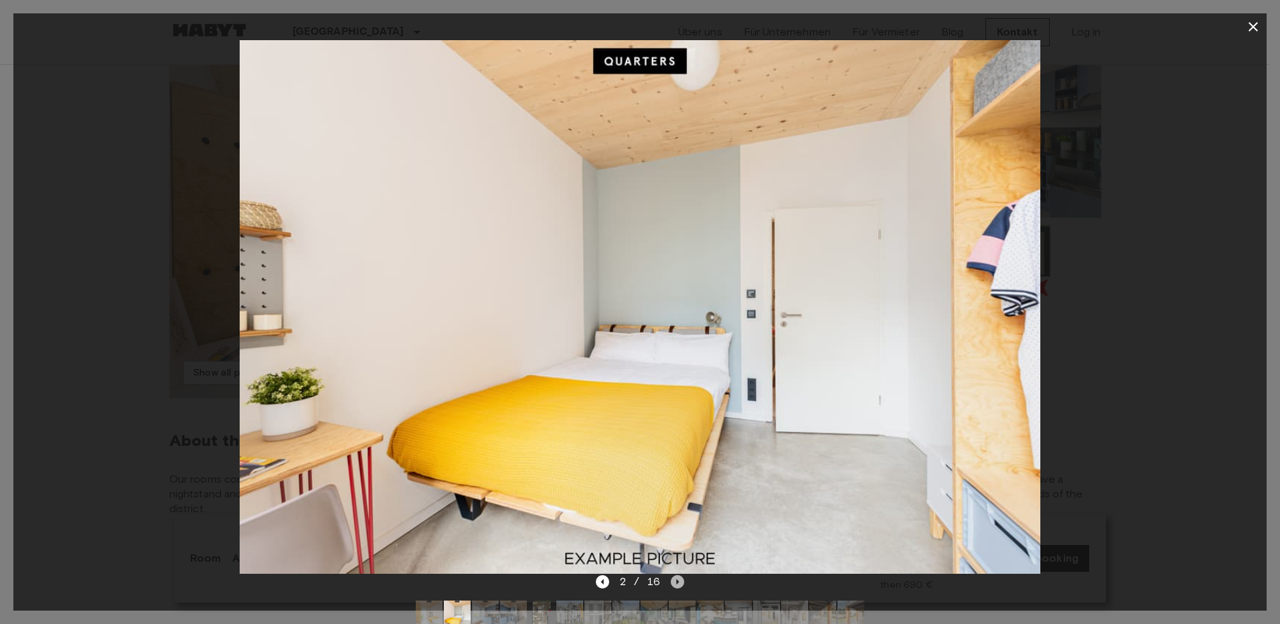
click at [675, 576] on icon "Next image" at bounding box center [677, 581] width 13 height 13
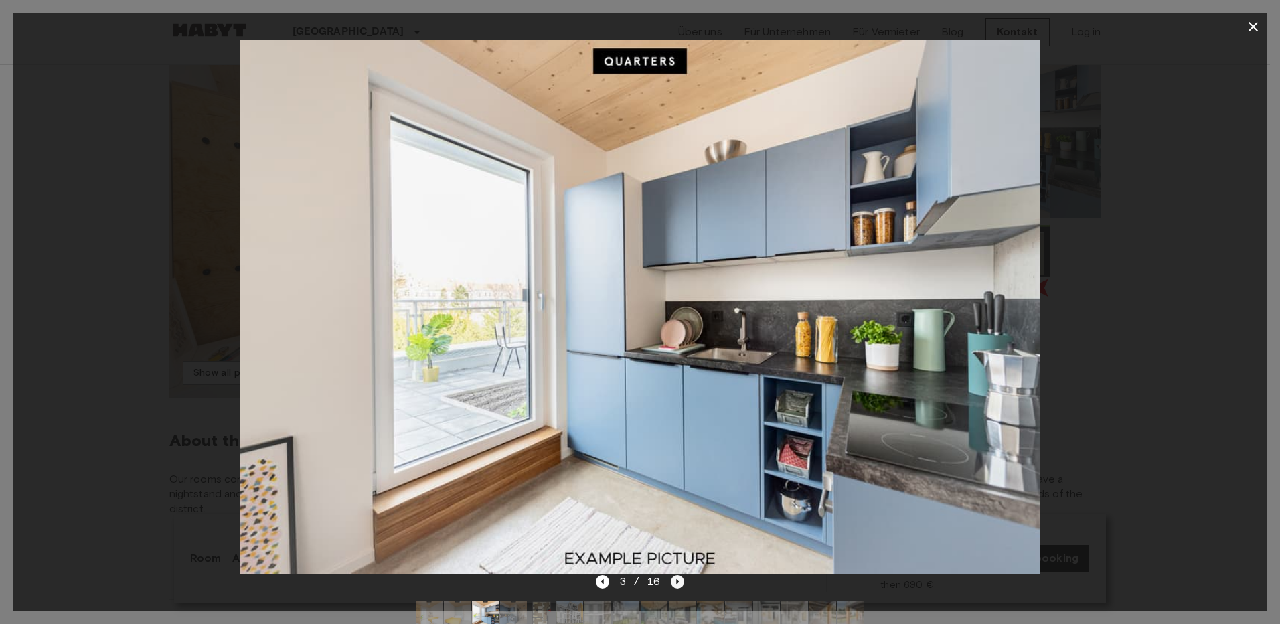
click at [675, 576] on icon "Next image" at bounding box center [677, 581] width 13 height 13
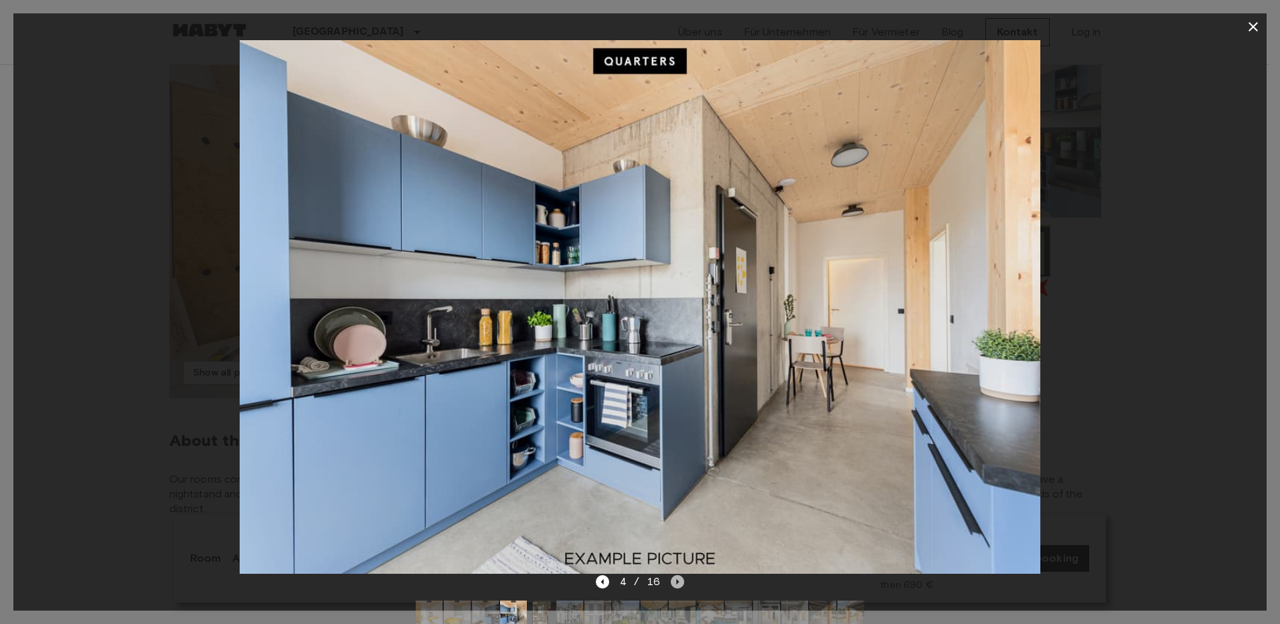
click at [675, 576] on icon "Next image" at bounding box center [677, 581] width 13 height 13
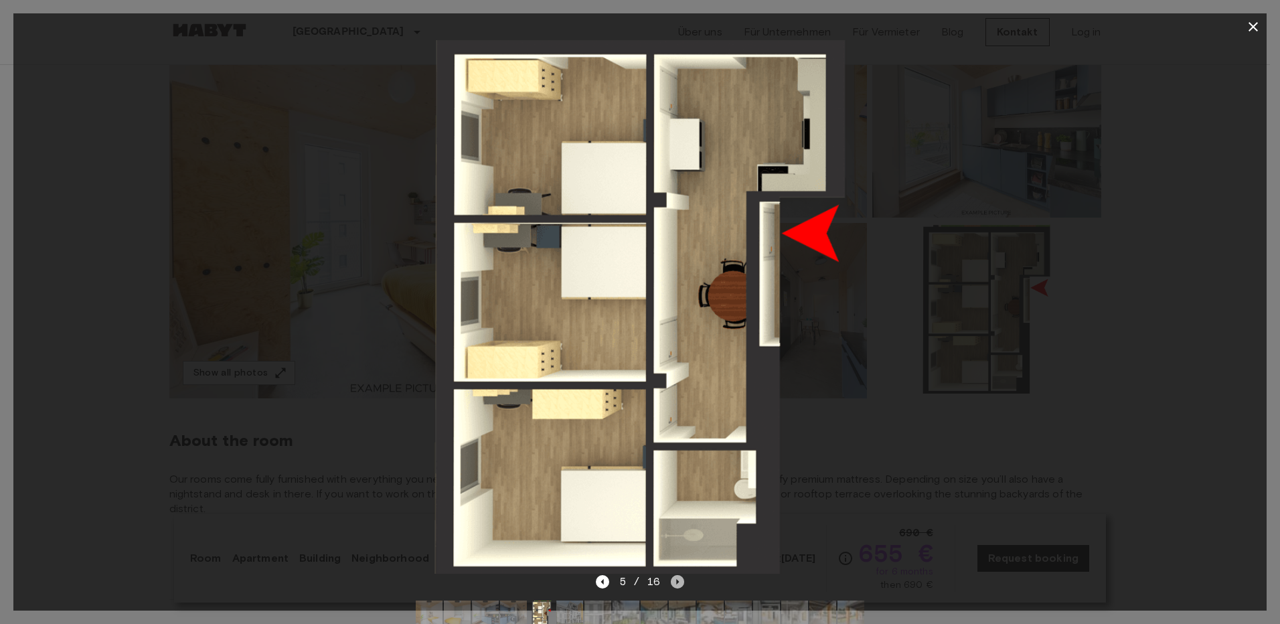
click at [675, 576] on icon "Next image" at bounding box center [677, 581] width 13 height 13
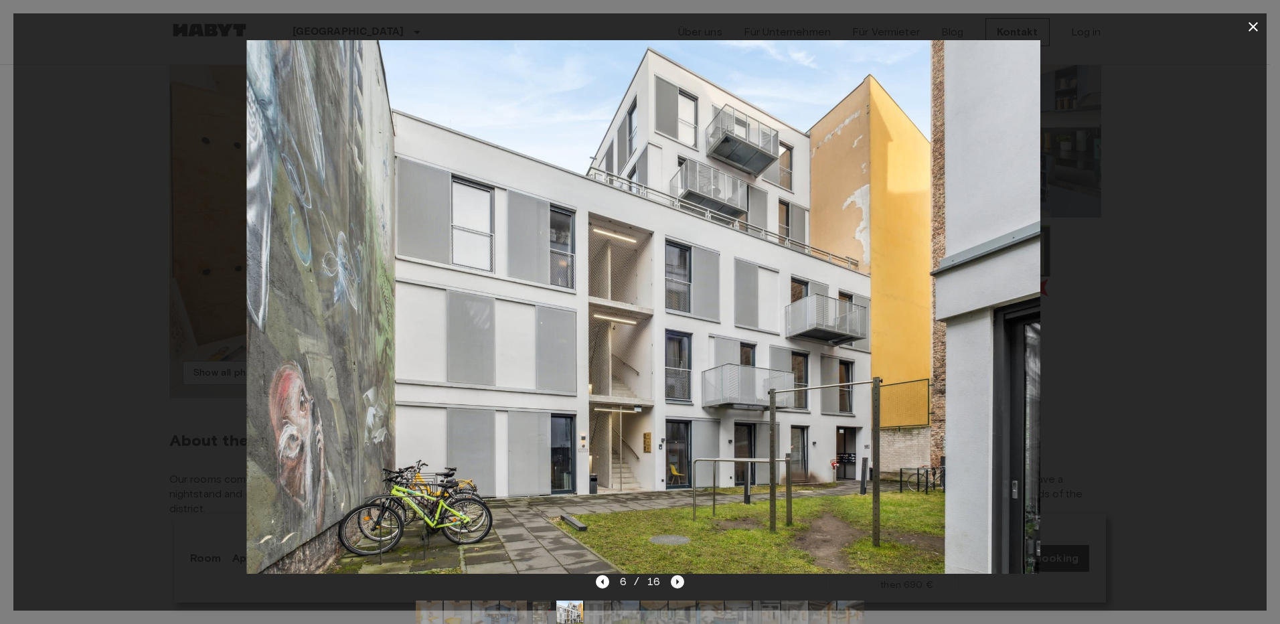
click at [675, 576] on icon "Next image" at bounding box center [677, 581] width 13 height 13
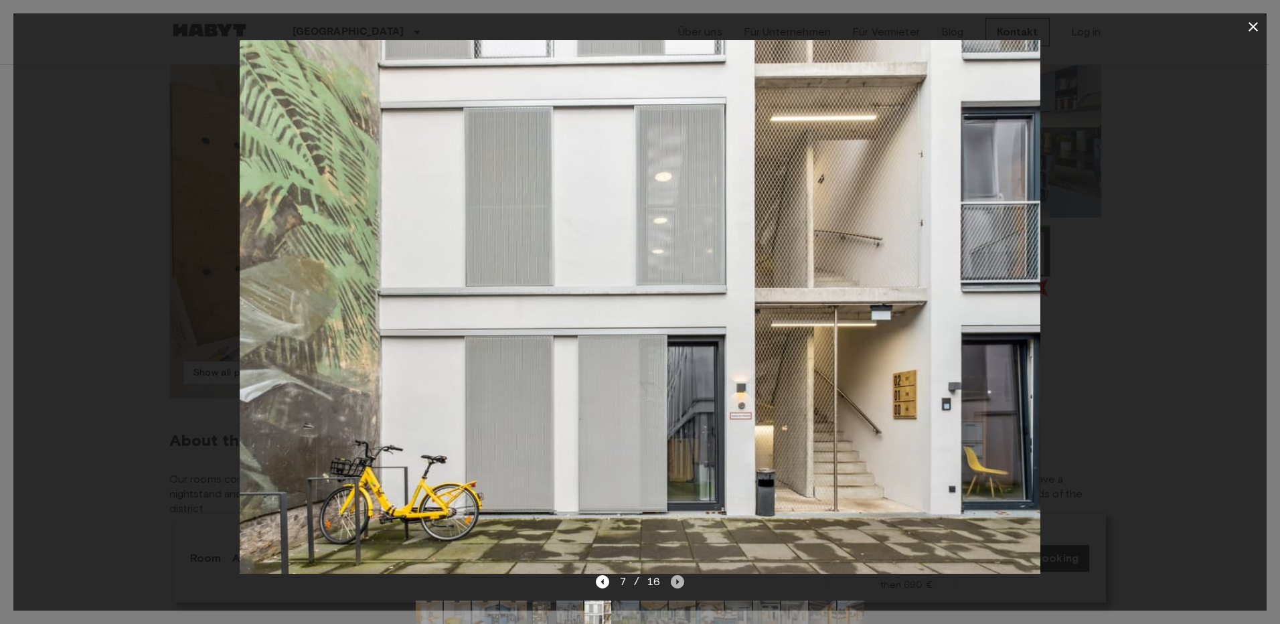
click at [675, 576] on icon "Next image" at bounding box center [677, 581] width 13 height 13
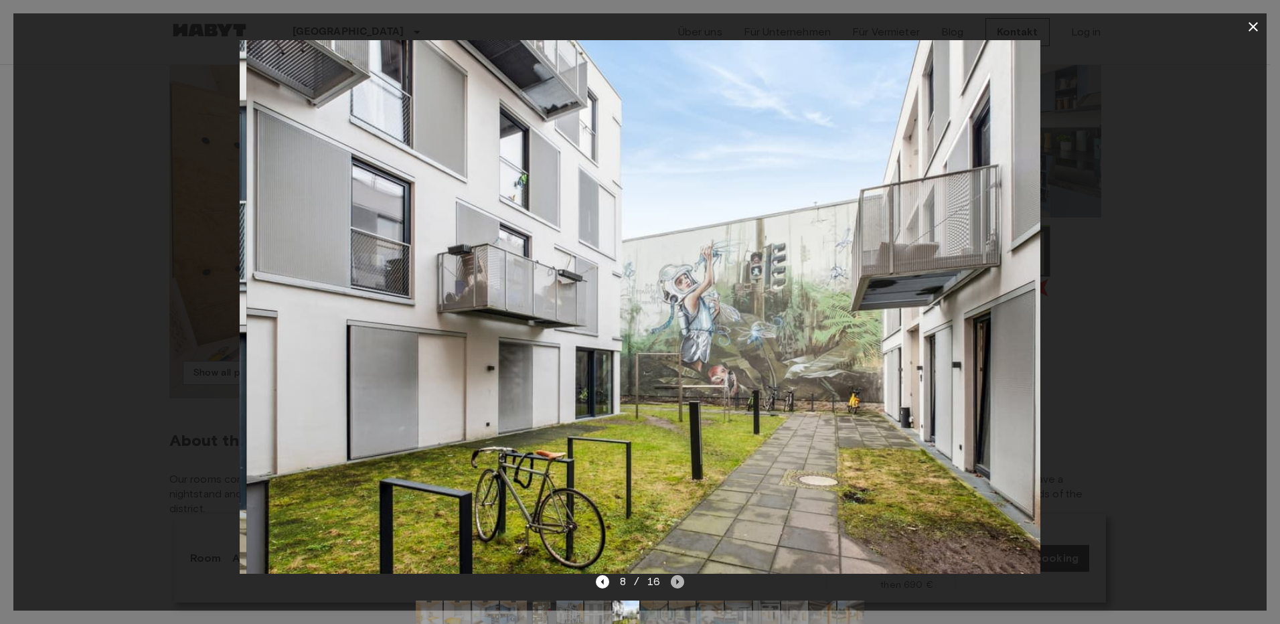
click at [675, 576] on icon "Next image" at bounding box center [677, 581] width 13 height 13
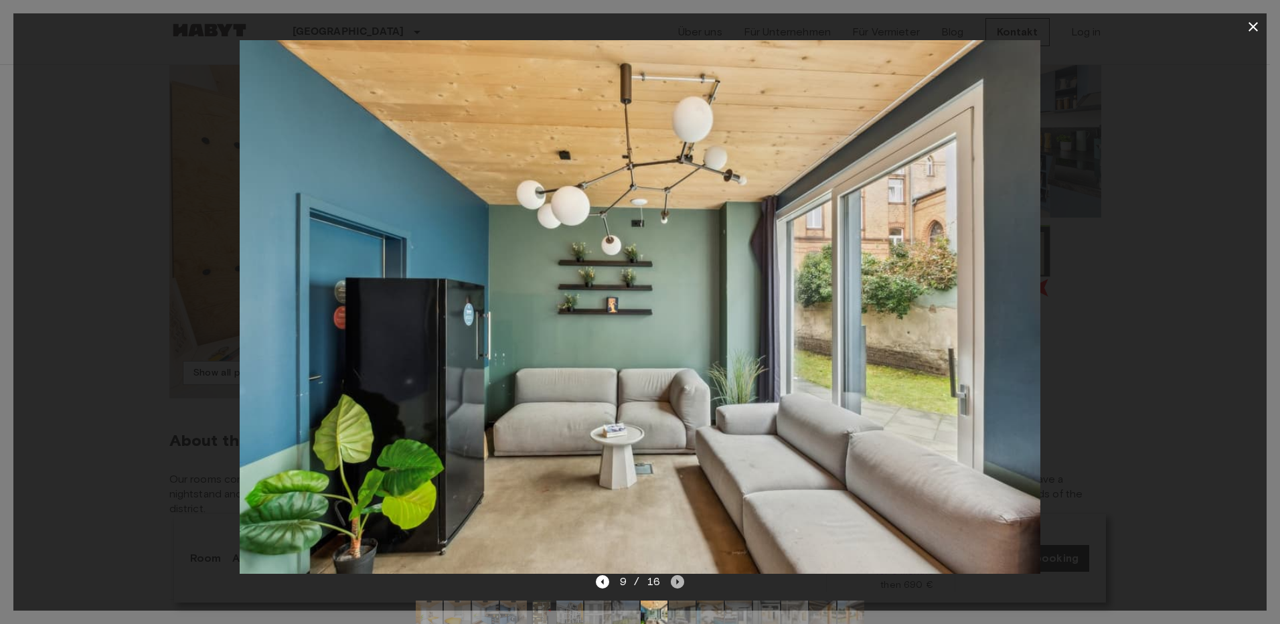
click at [675, 576] on icon "Next image" at bounding box center [677, 581] width 13 height 13
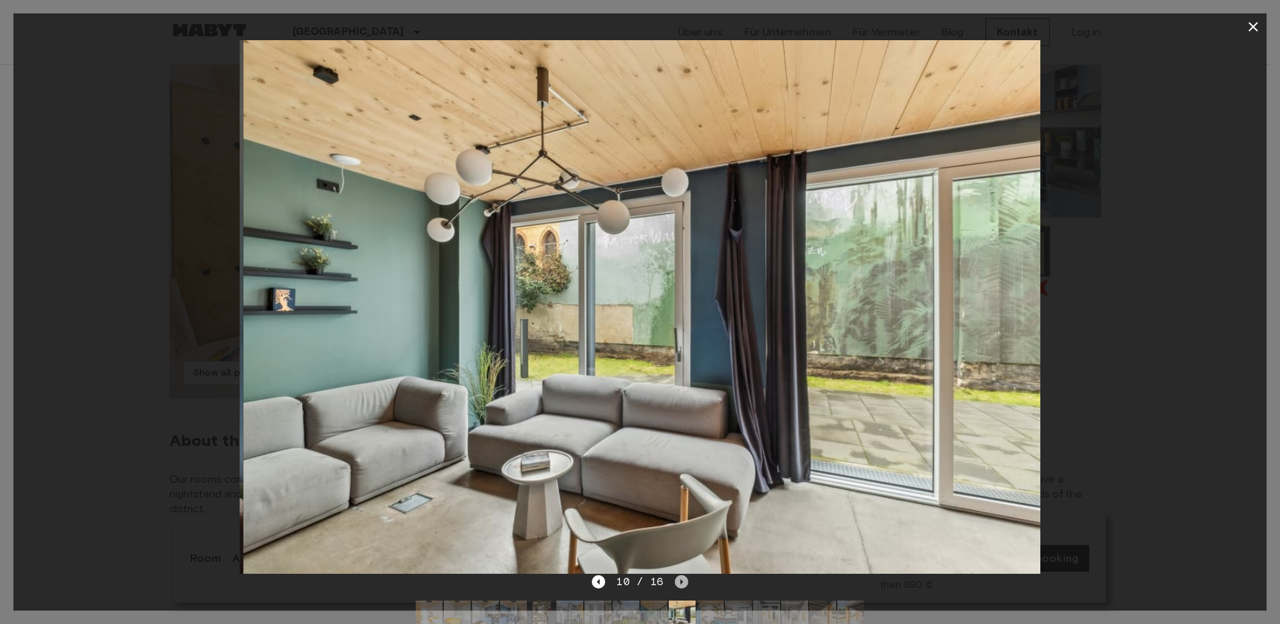
click at [675, 576] on icon "Next image" at bounding box center [681, 581] width 13 height 13
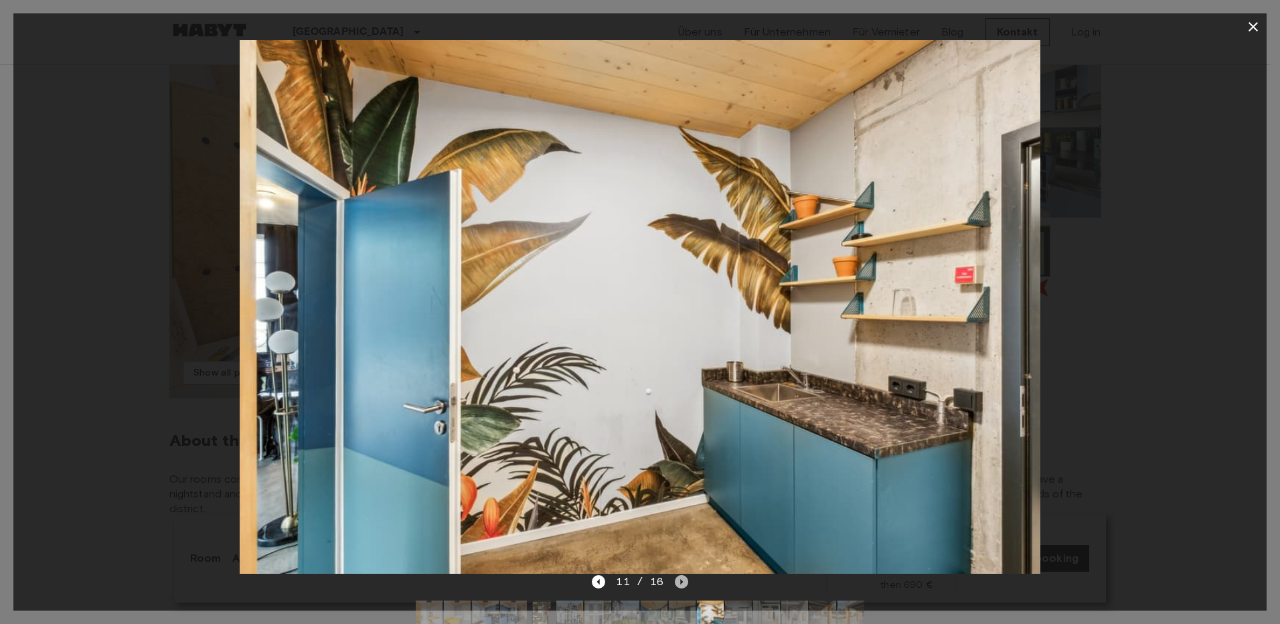
click at [675, 576] on icon "Next image" at bounding box center [681, 581] width 13 height 13
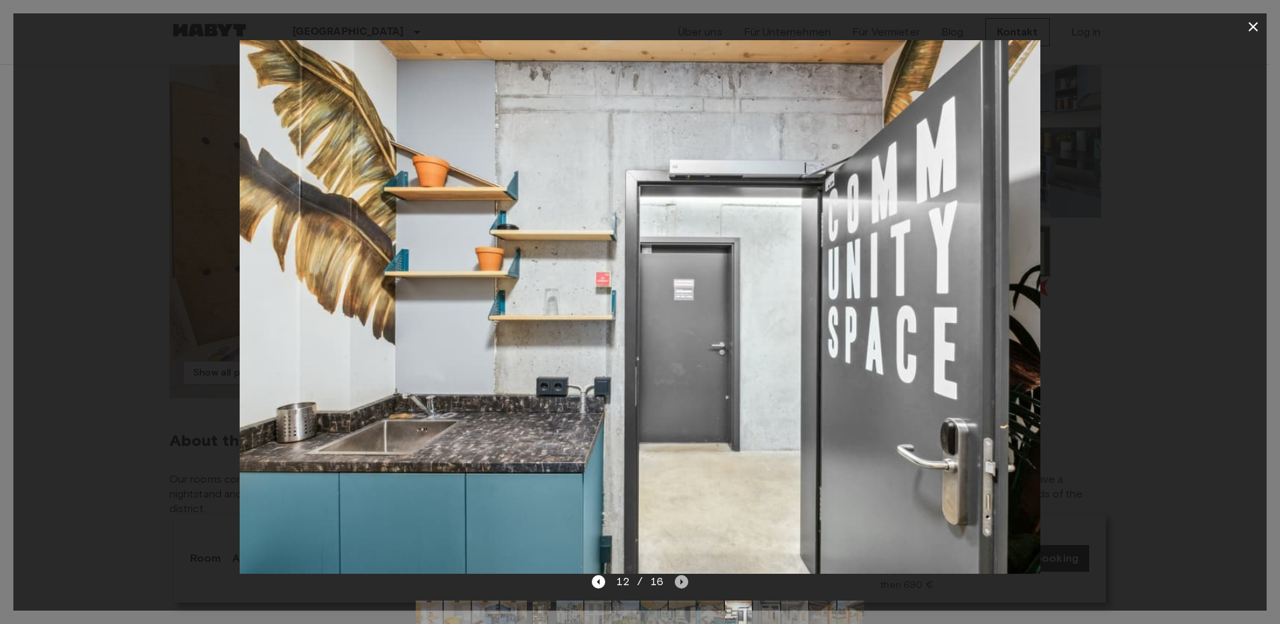
click at [675, 576] on icon "Next image" at bounding box center [681, 581] width 13 height 13
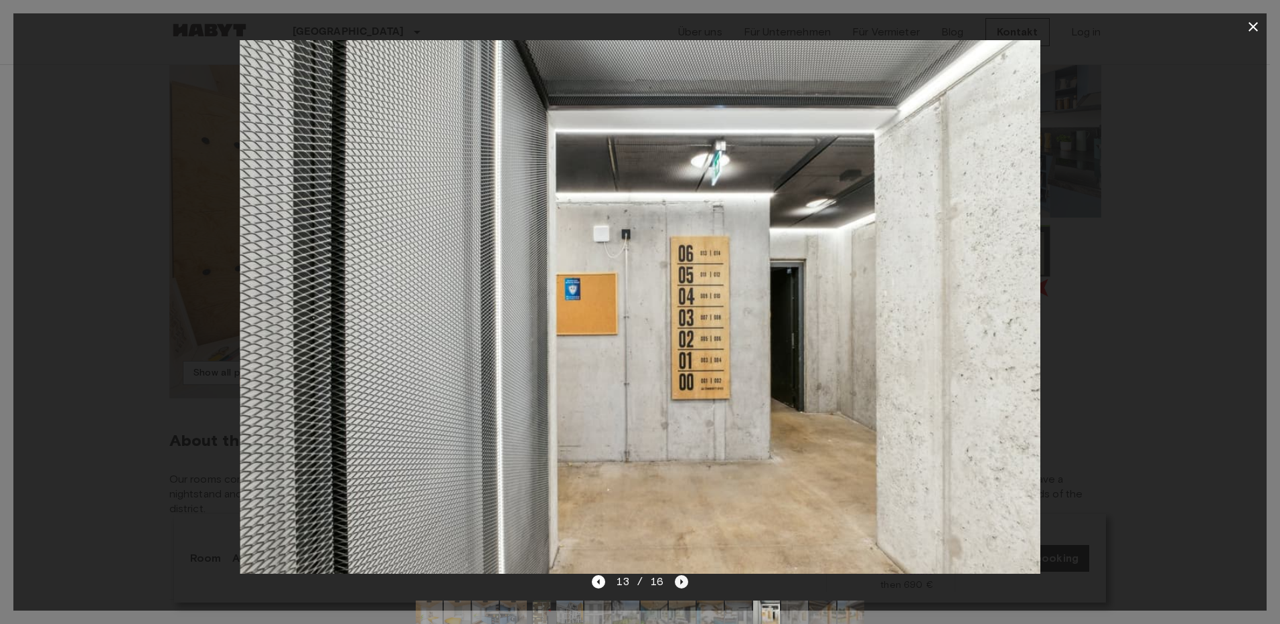
click at [675, 576] on icon "Next image" at bounding box center [681, 581] width 13 height 13
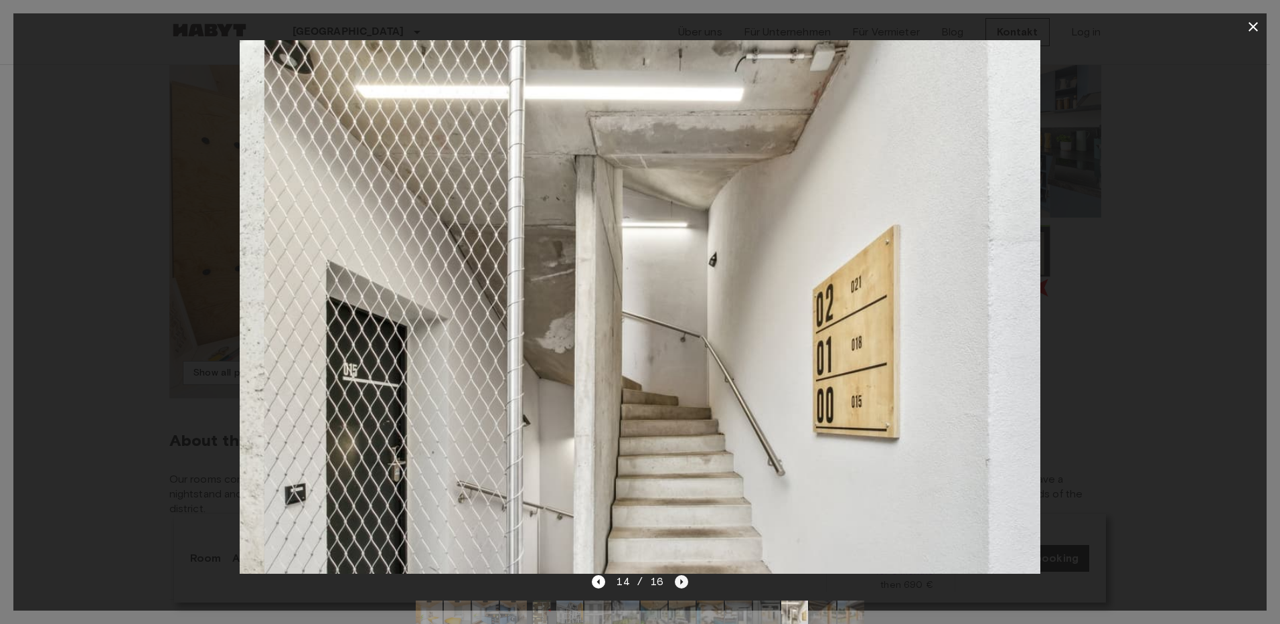
click at [675, 576] on icon "Next image" at bounding box center [681, 581] width 13 height 13
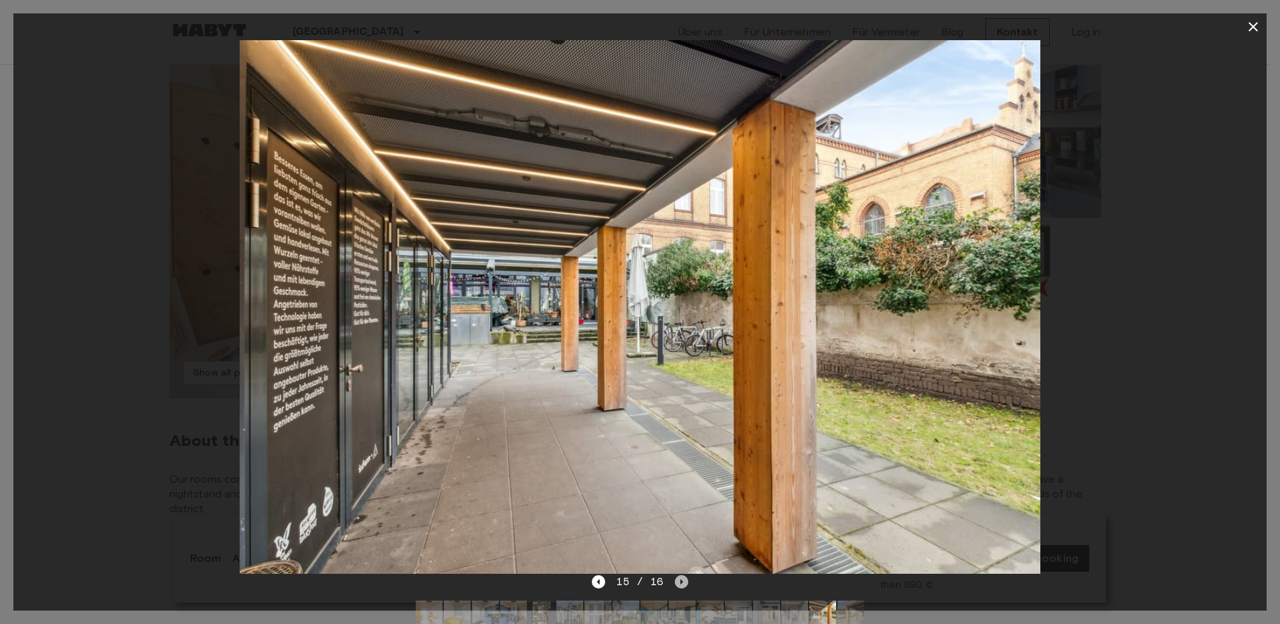
click at [675, 576] on icon "Next image" at bounding box center [681, 581] width 13 height 13
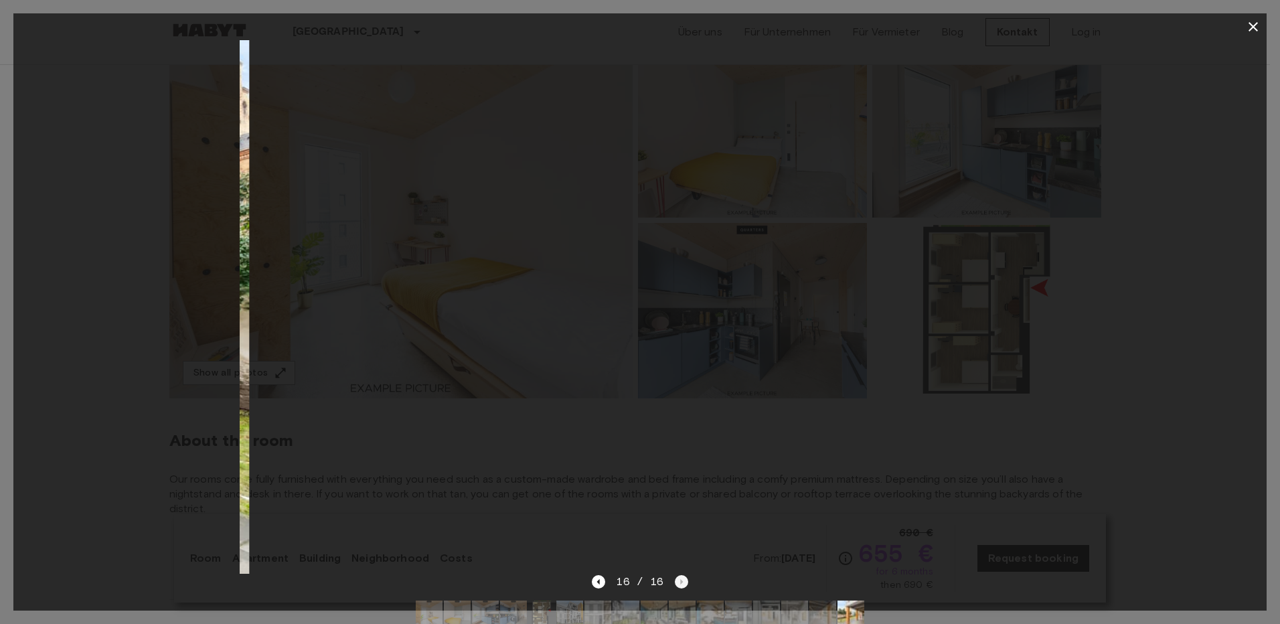
click at [675, 576] on div "16 / 16" at bounding box center [640, 582] width 96 height 16
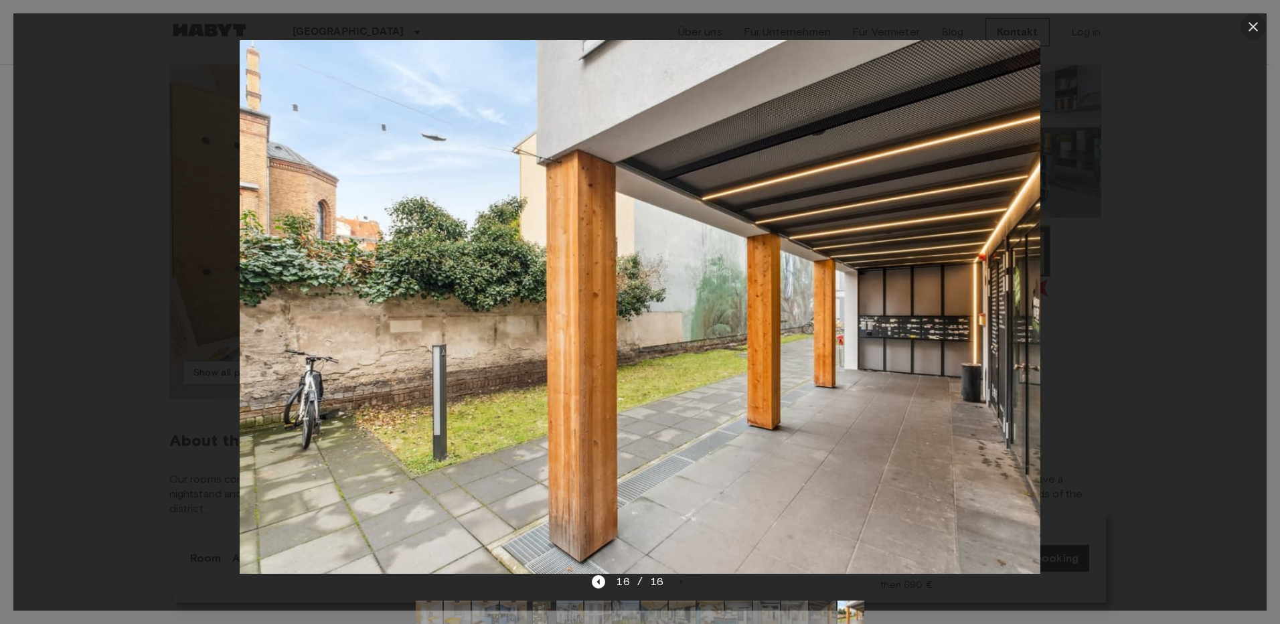
click at [1253, 23] on icon "button" at bounding box center [1253, 27] width 16 height 16
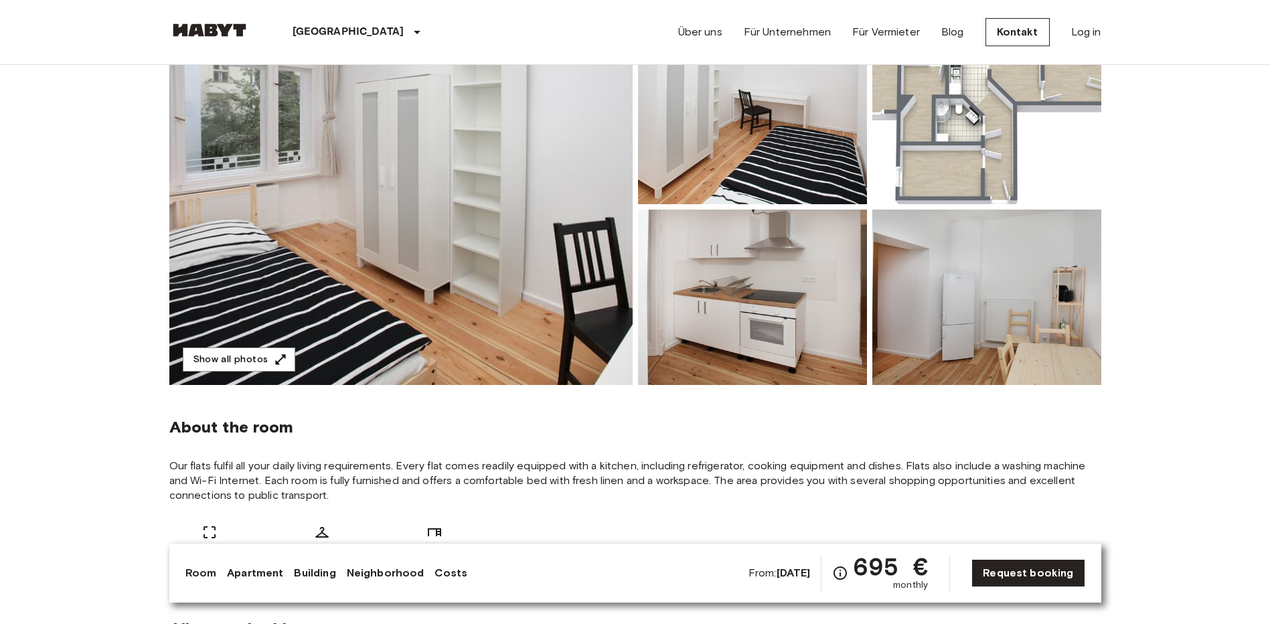
scroll to position [67, 0]
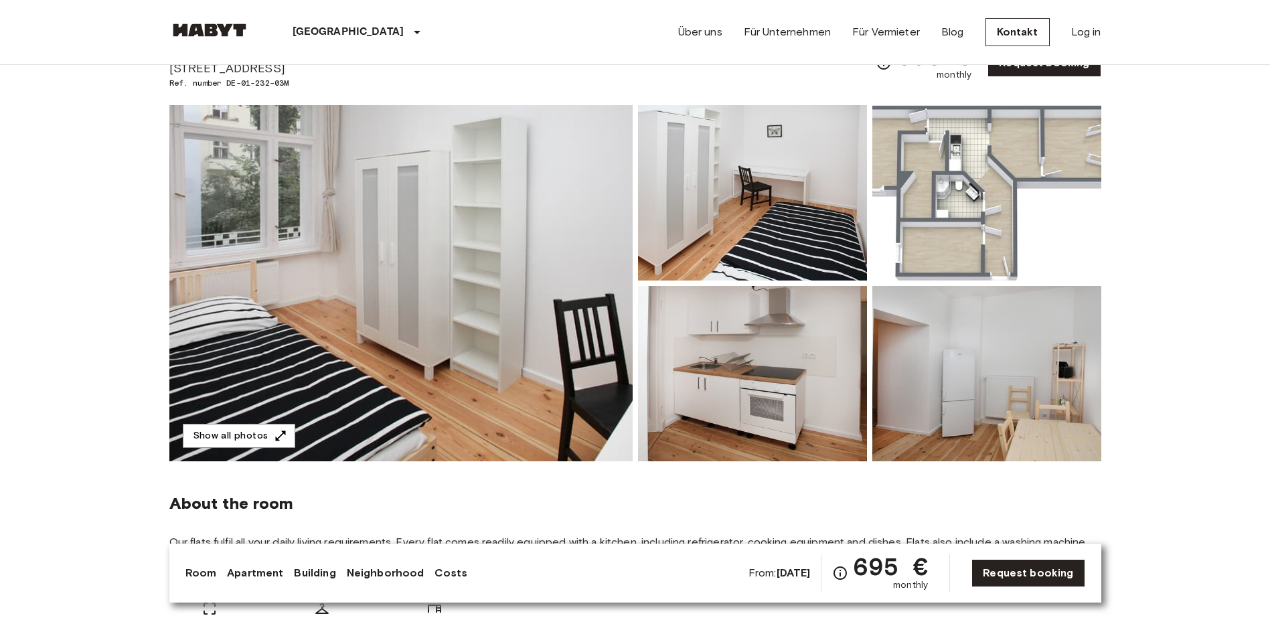
click at [917, 215] on img at bounding box center [986, 192] width 229 height 175
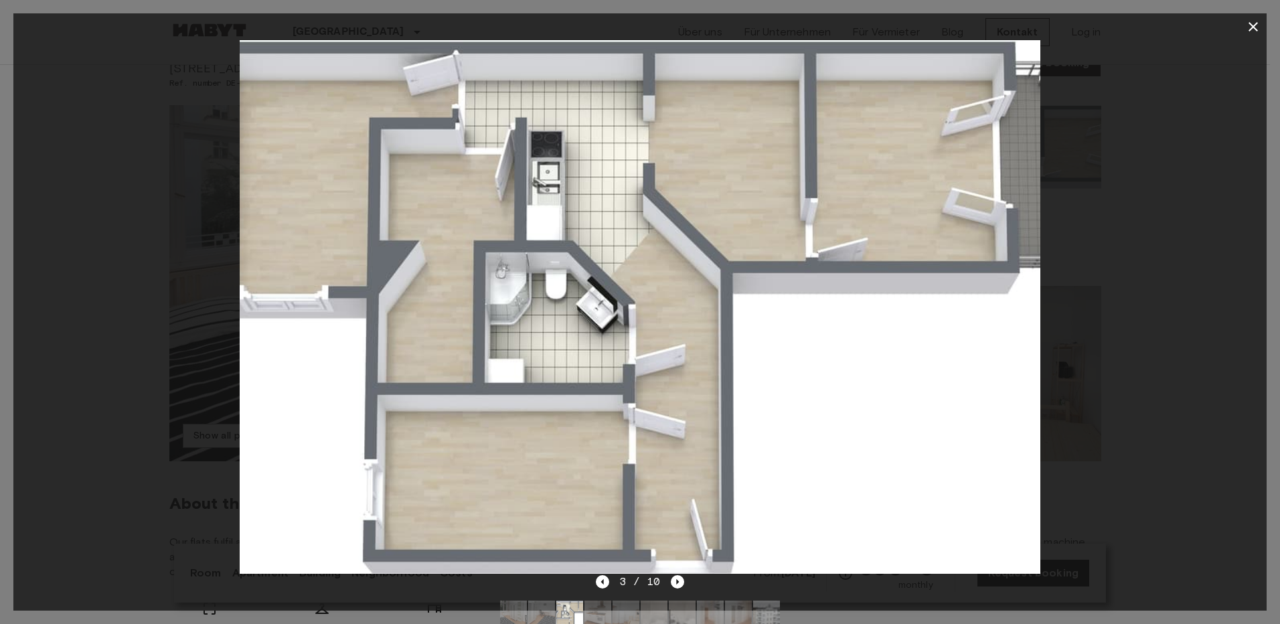
click at [1253, 27] on icon "button" at bounding box center [1252, 26] width 9 height 9
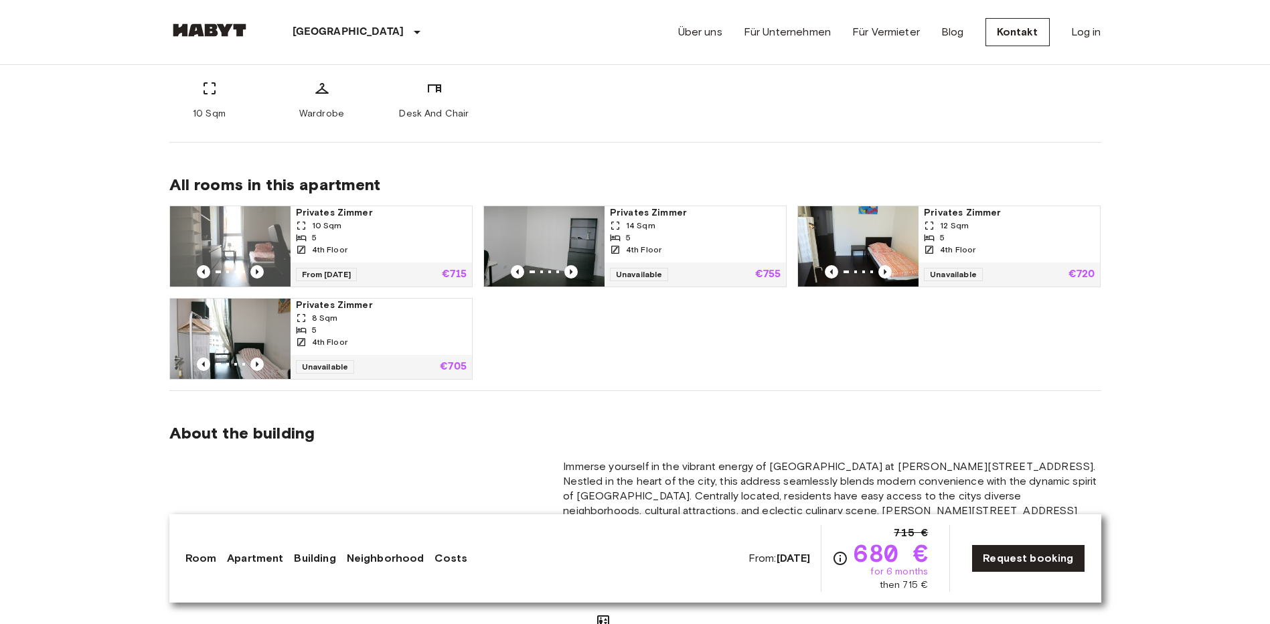
scroll to position [602, 0]
